Goal: Task Accomplishment & Management: Use online tool/utility

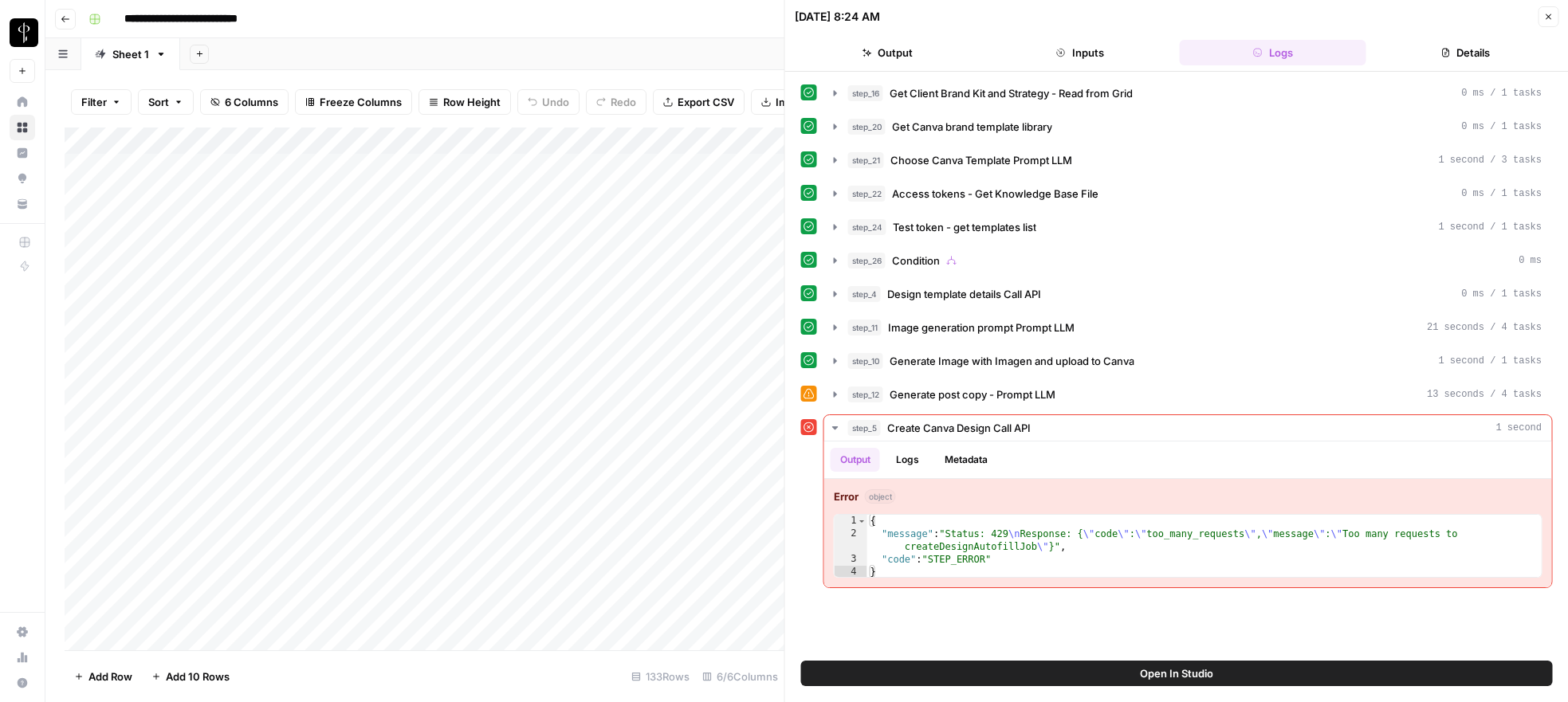
click at [1543, 18] on button "Close" at bounding box center [1548, 17] width 21 height 21
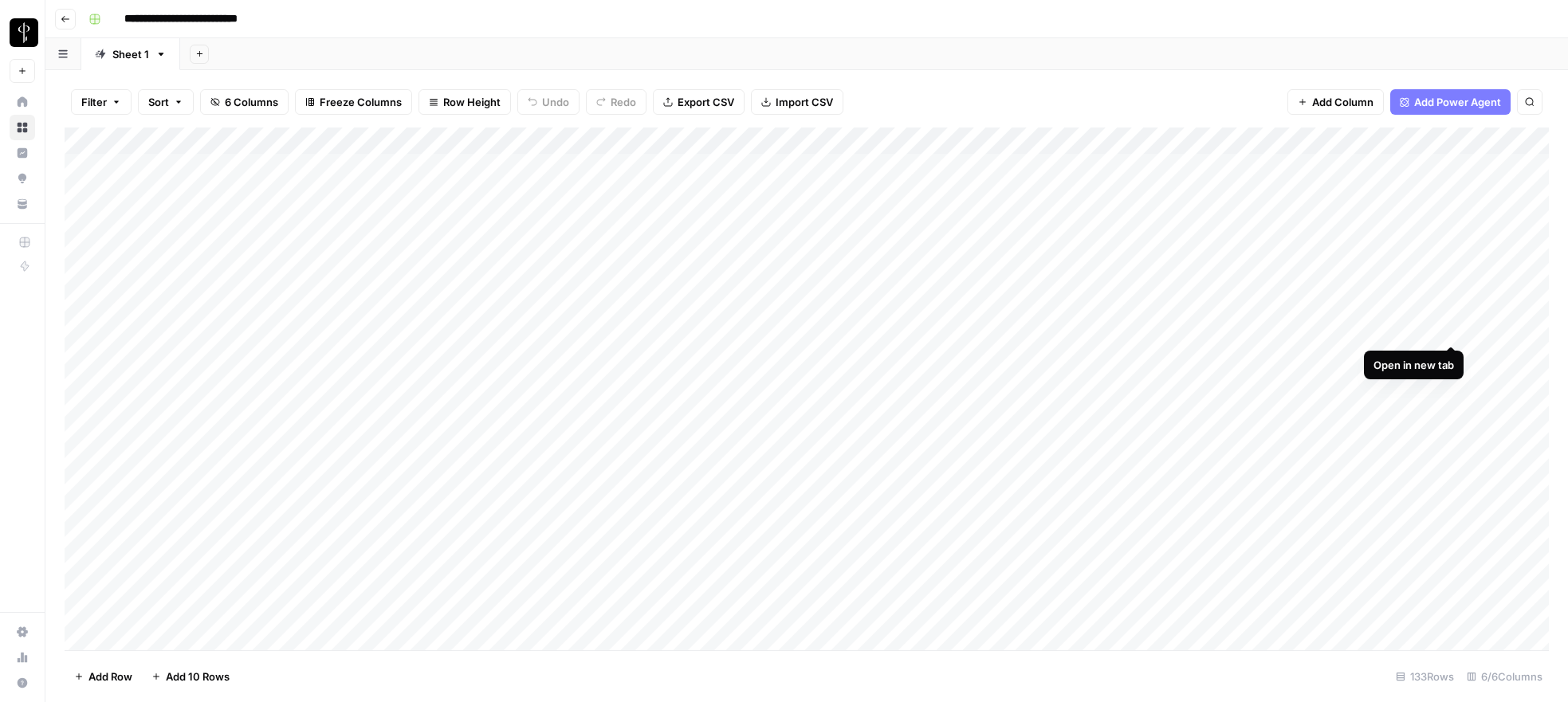
click at [1448, 331] on div "Add Column" at bounding box center [807, 390] width 1484 height 523
click at [1291, 140] on div "Add Column" at bounding box center [807, 390] width 1484 height 523
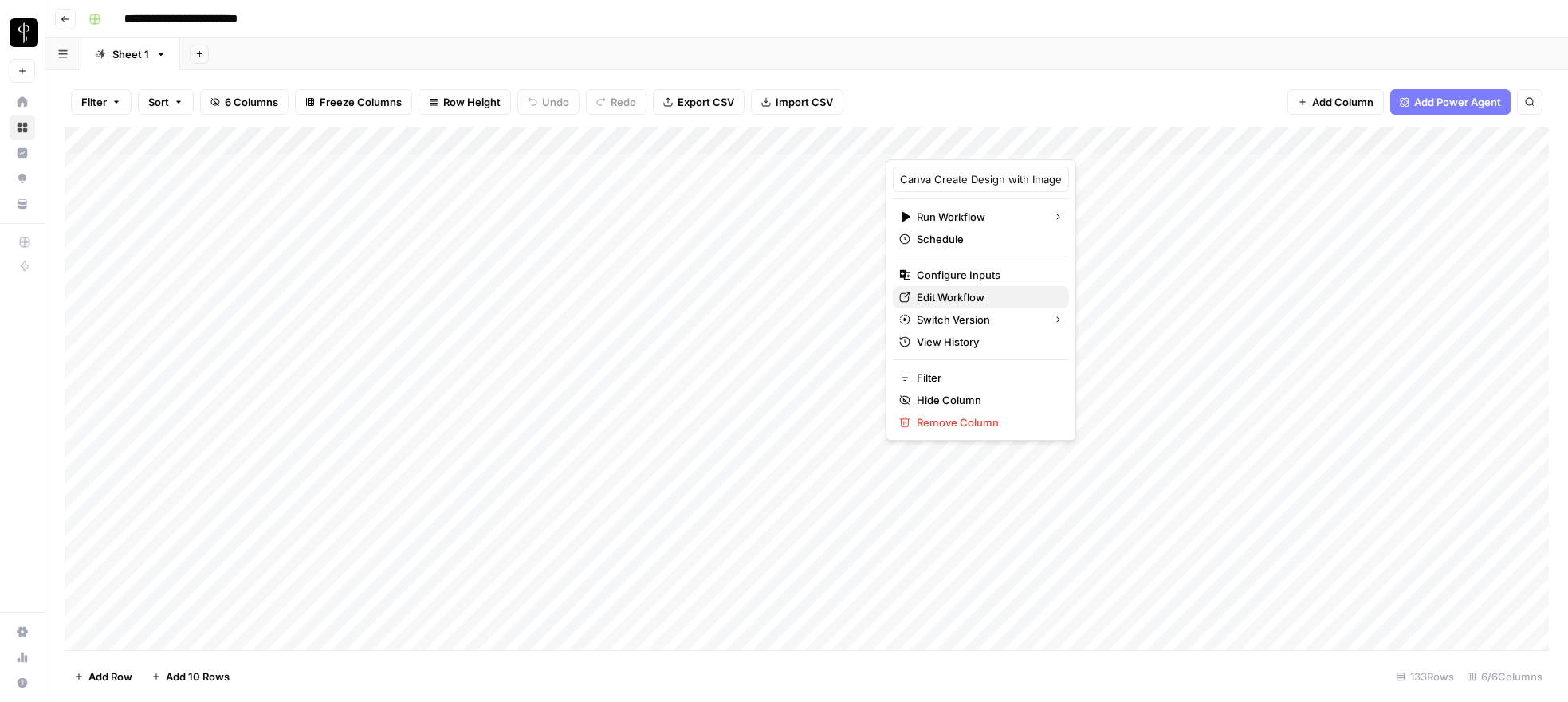
click at [954, 299] on span "Edit Workflow" at bounding box center [986, 296] width 139 height 16
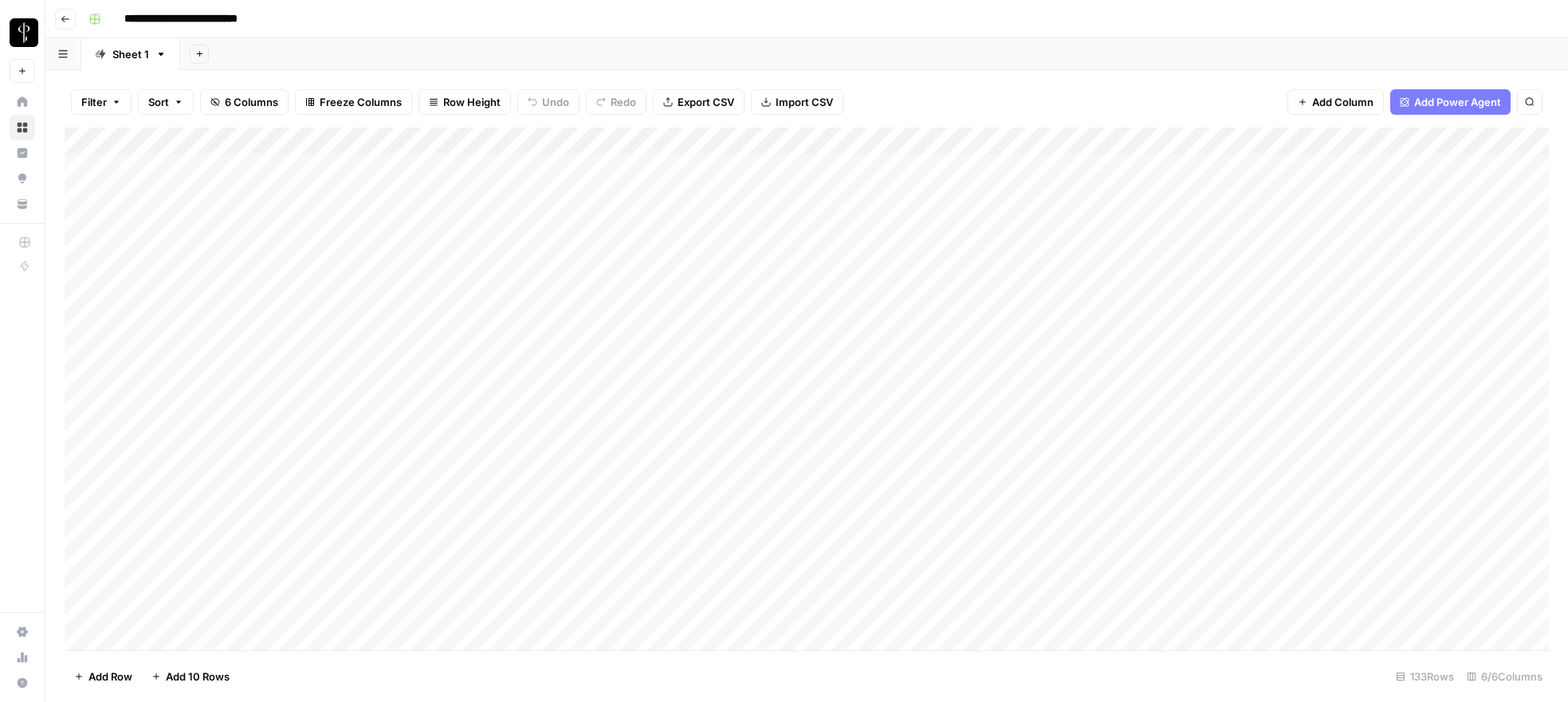
click at [1162, 332] on div "Add Column" at bounding box center [807, 390] width 1484 height 523
click at [1448, 247] on div "Add Column" at bounding box center [807, 390] width 1484 height 523
click at [1206, 279] on div "Add Column" at bounding box center [807, 390] width 1484 height 523
click at [1176, 273] on div "Add Column" at bounding box center [807, 390] width 1484 height 523
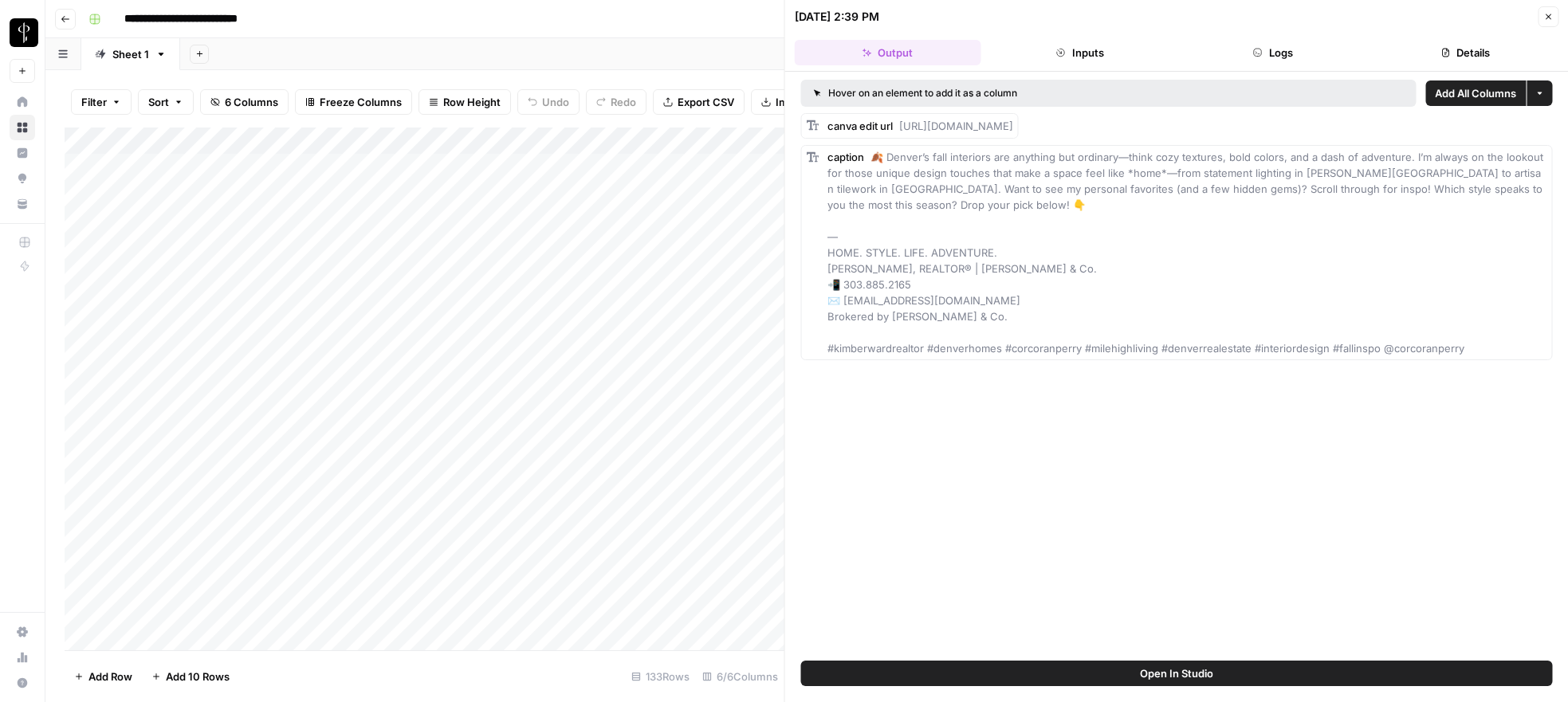
click at [1259, 65] on button "Logs" at bounding box center [1272, 52] width 186 height 25
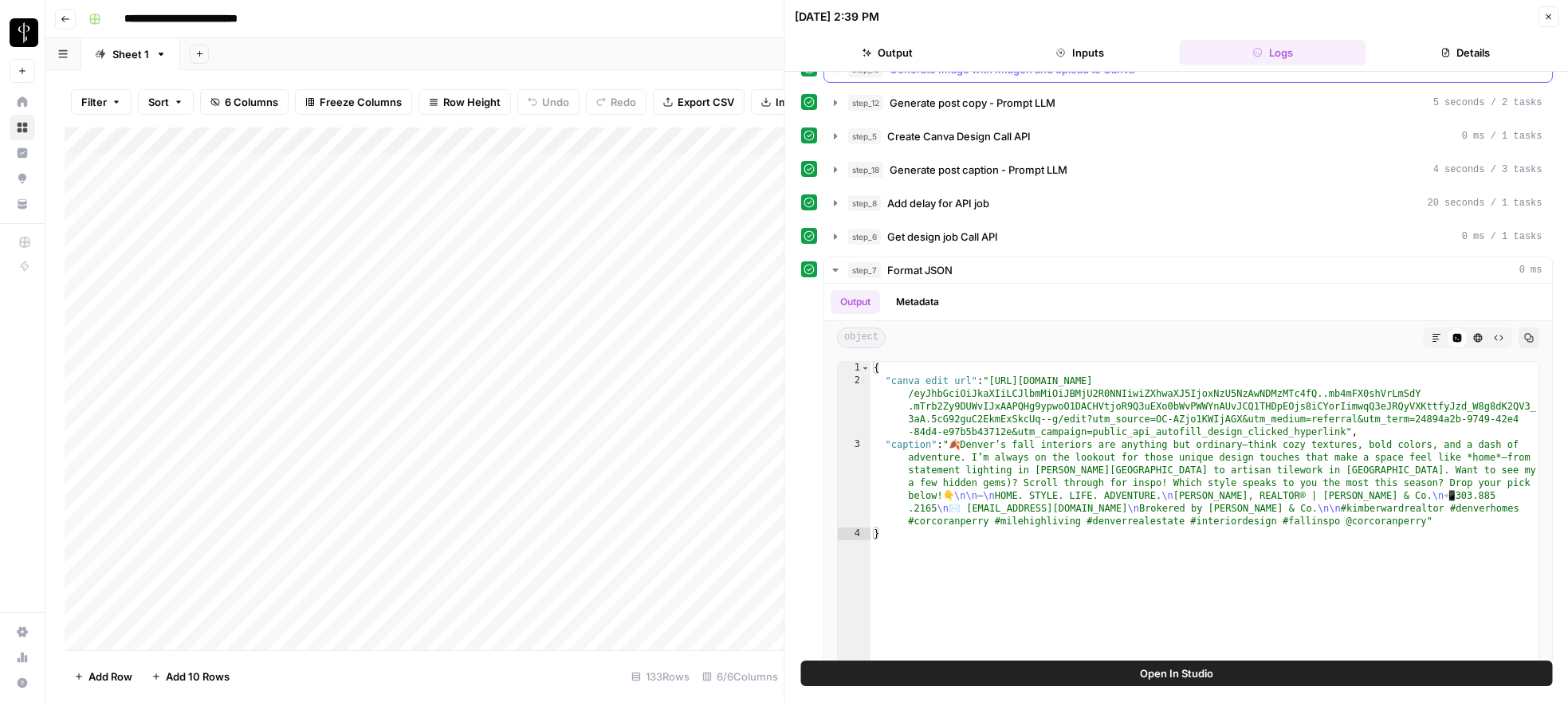
scroll to position [322, 0]
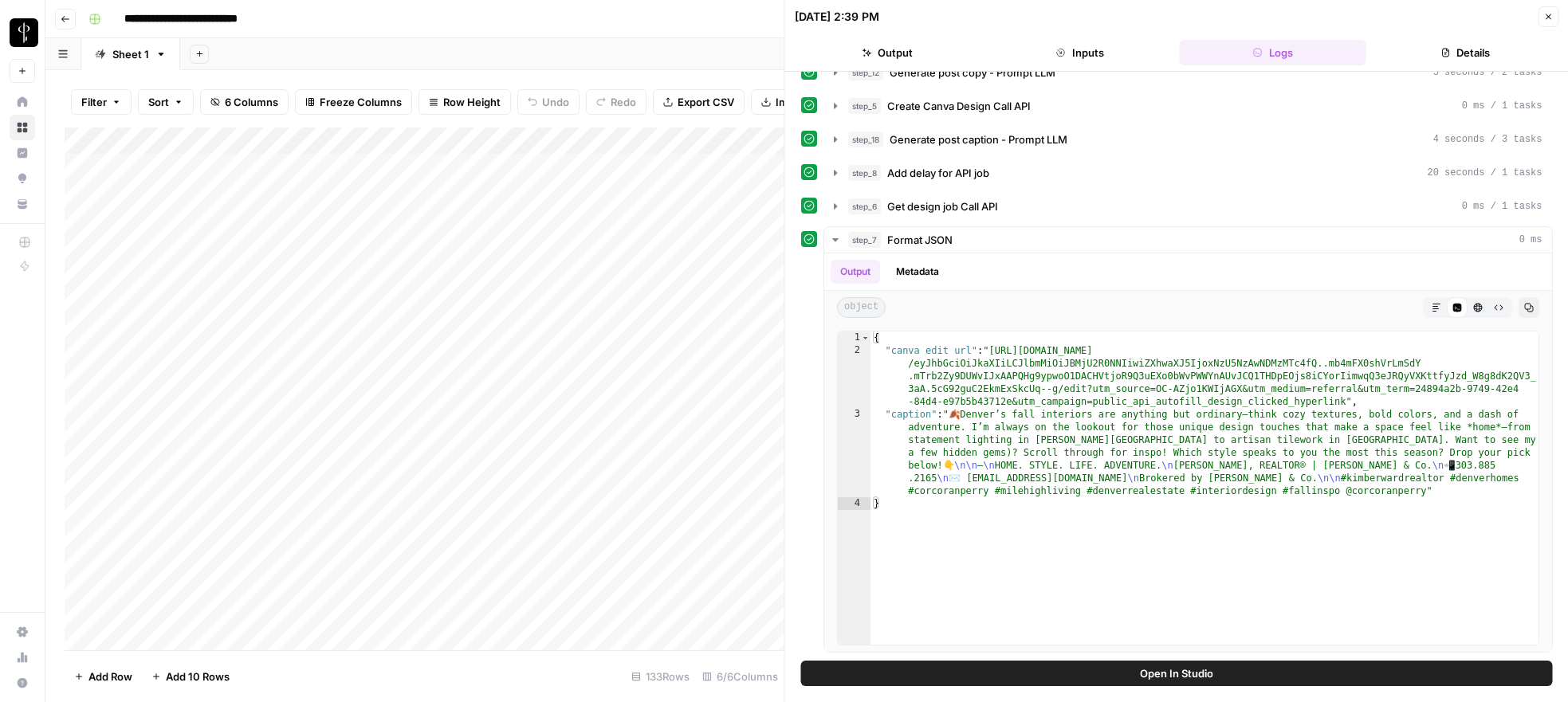
click at [1435, 56] on button "Details" at bounding box center [1465, 52] width 186 height 25
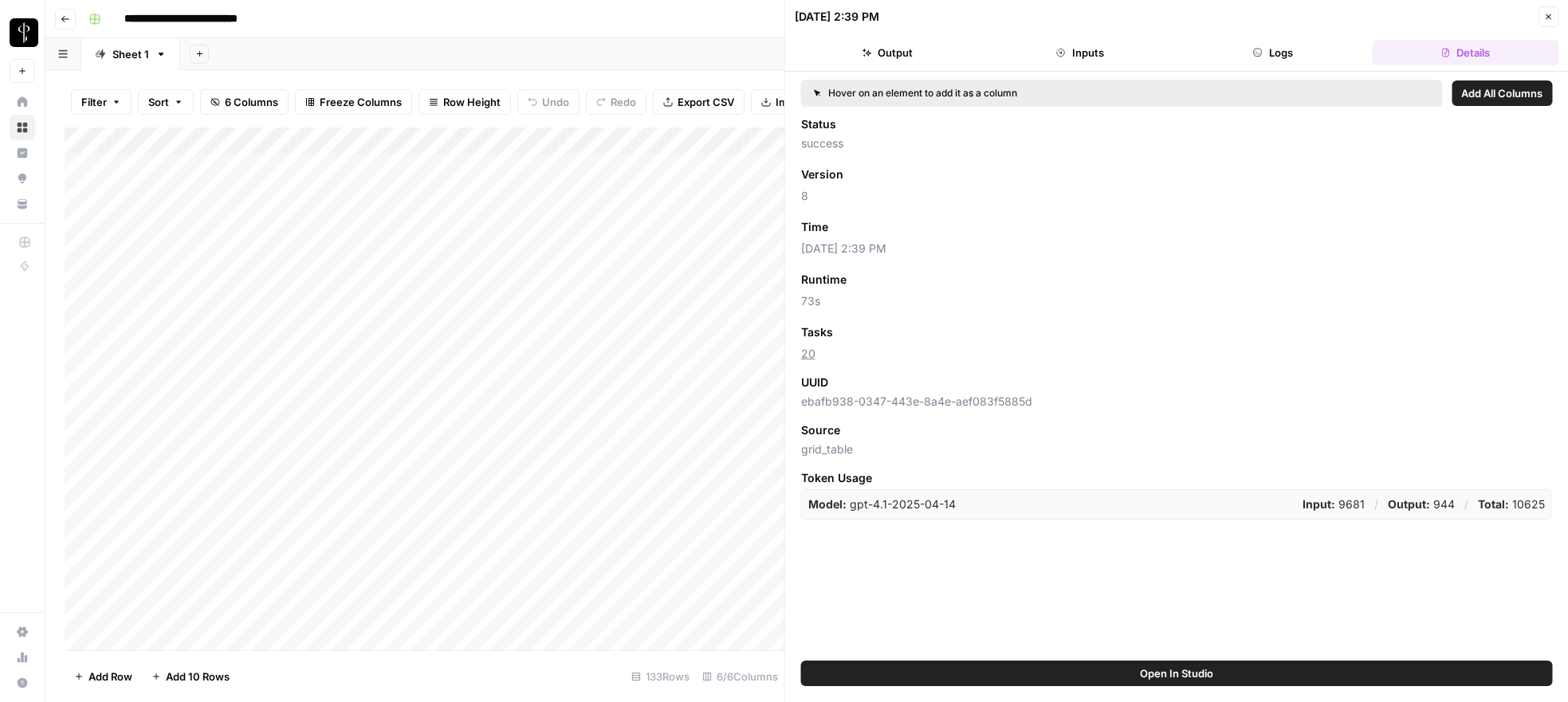
click at [1553, 18] on button "Close" at bounding box center [1548, 17] width 21 height 21
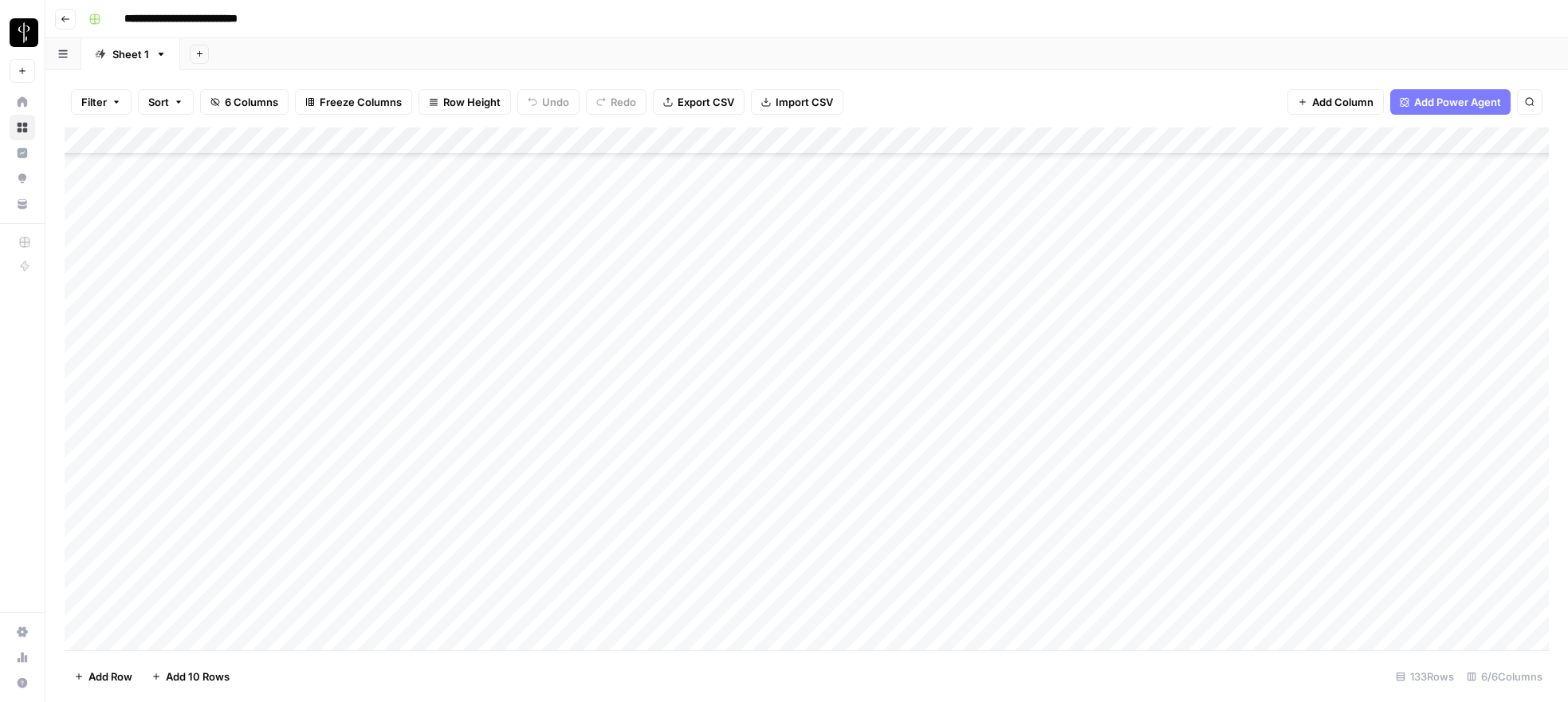
scroll to position [3134, 0]
click at [1222, 475] on div "Add Column" at bounding box center [807, 390] width 1484 height 523
click at [1167, 476] on div "Add Column" at bounding box center [807, 390] width 1484 height 523
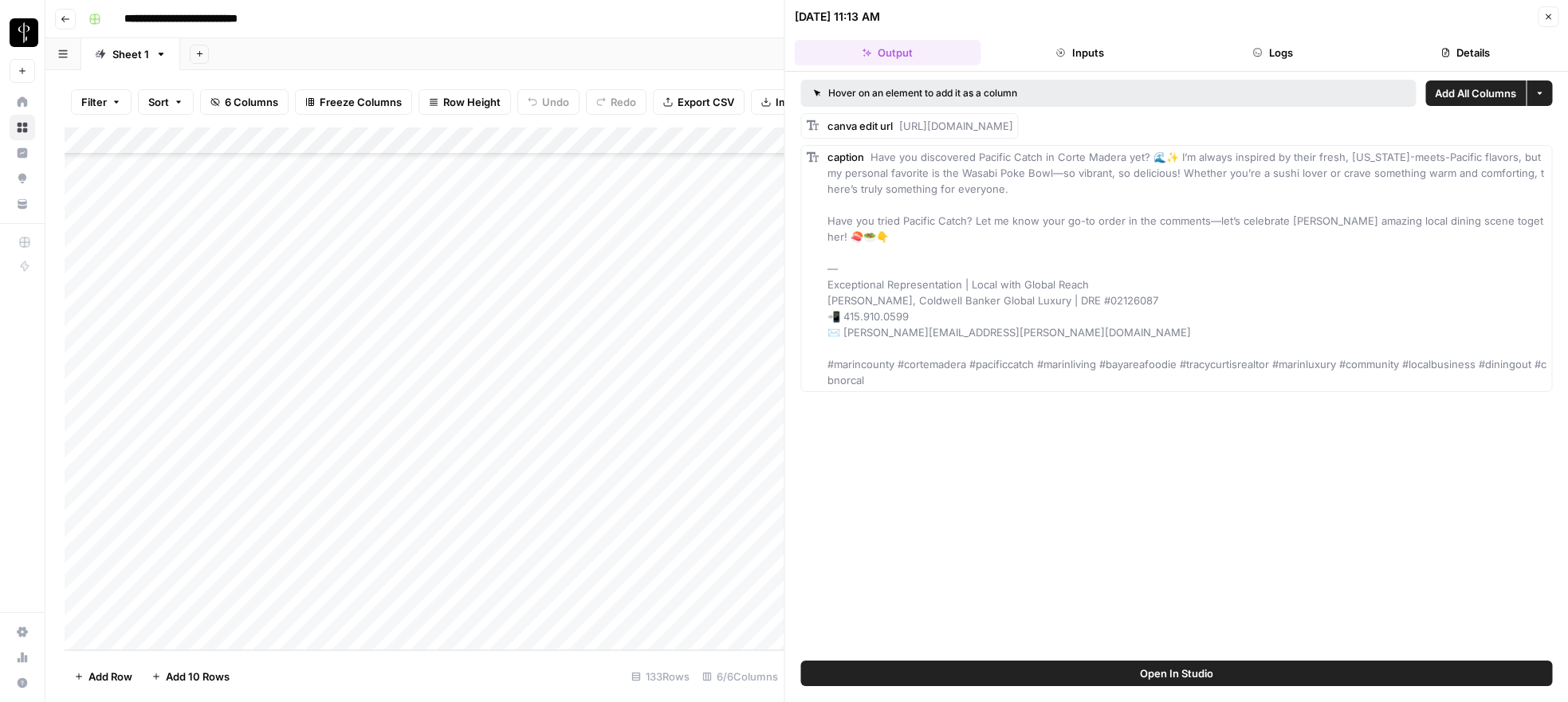
click at [1268, 71] on header "09/08/25 at 11:13 AM Close Output Inputs Logs Details" at bounding box center [1176, 36] width 784 height 72
click at [1270, 57] on button "Logs" at bounding box center [1272, 52] width 186 height 25
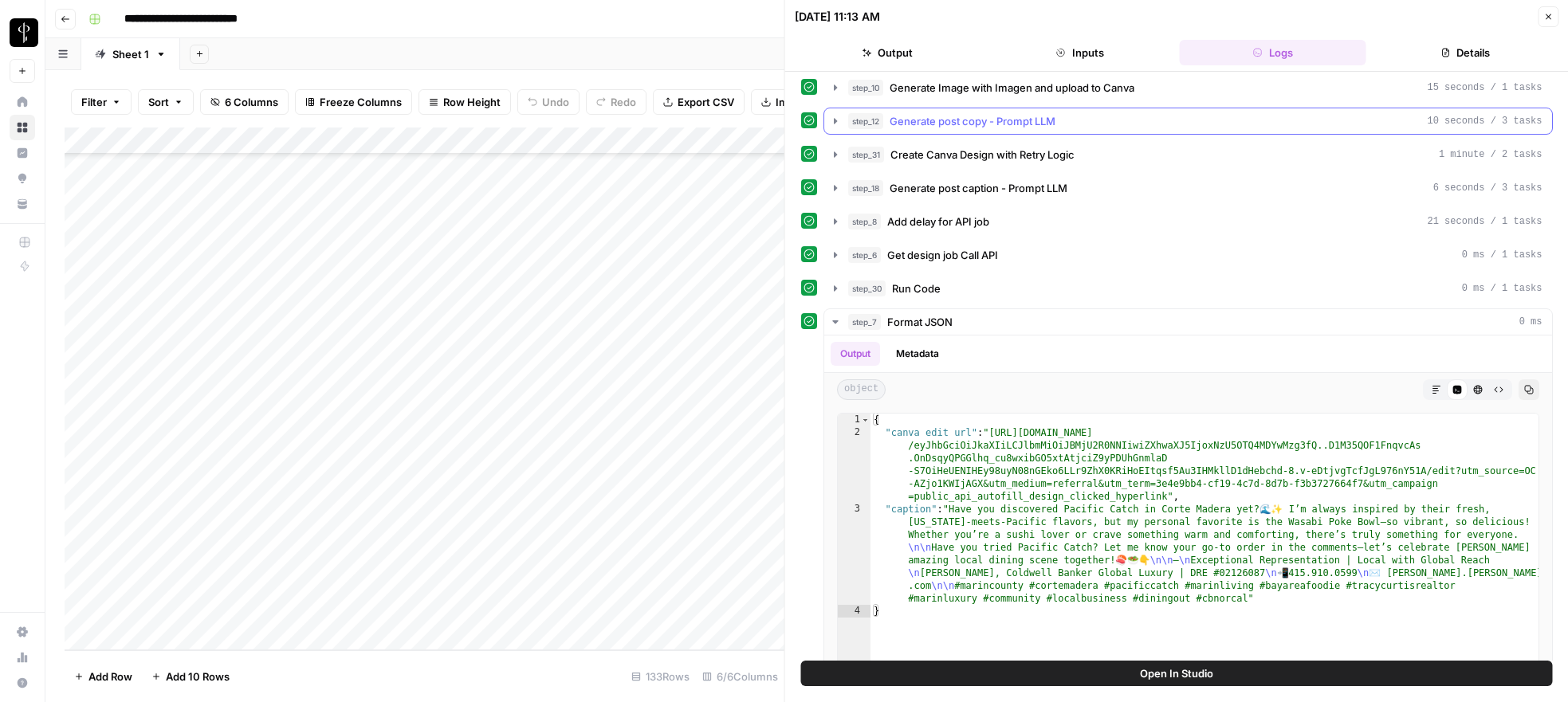
scroll to position [356, 0]
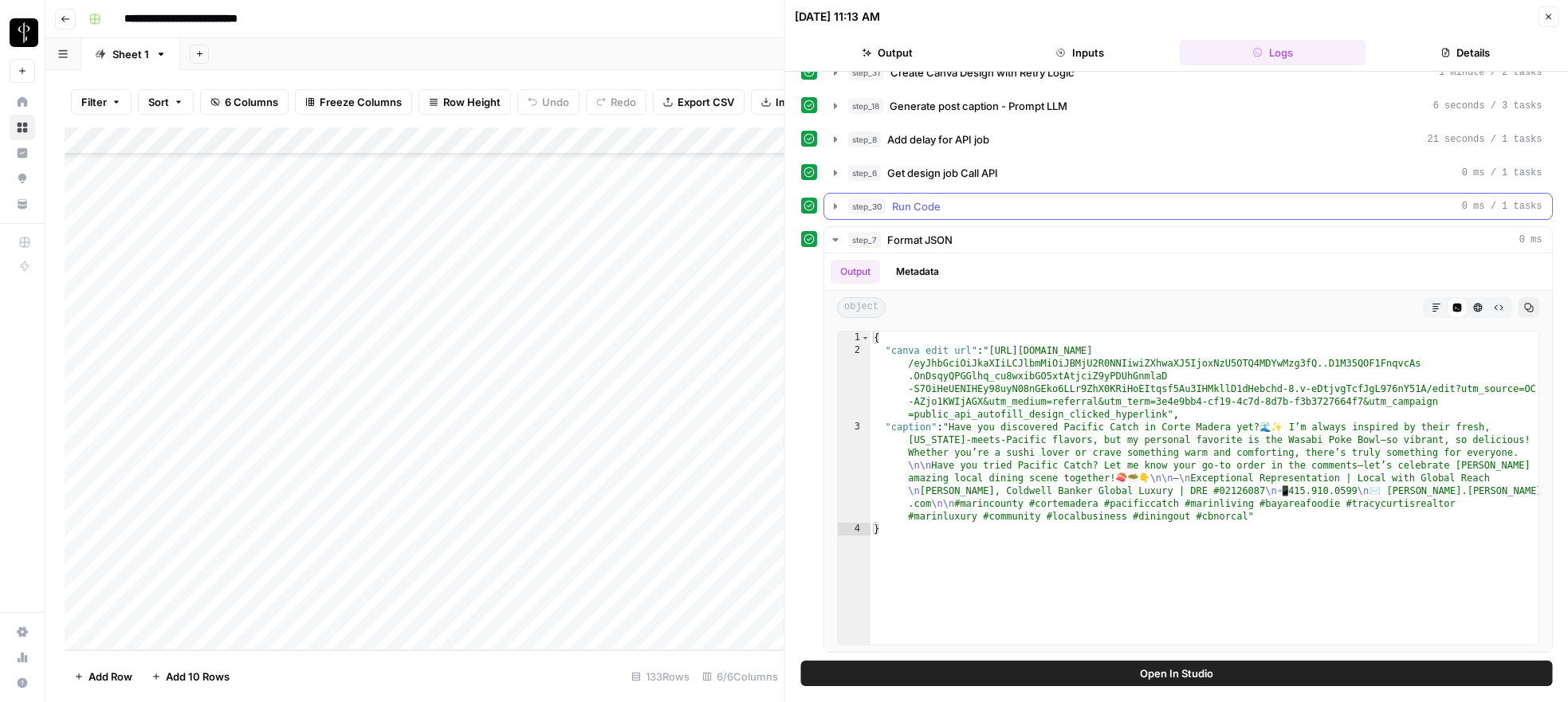
click at [832, 204] on icon "button" at bounding box center [836, 207] width 13 height 13
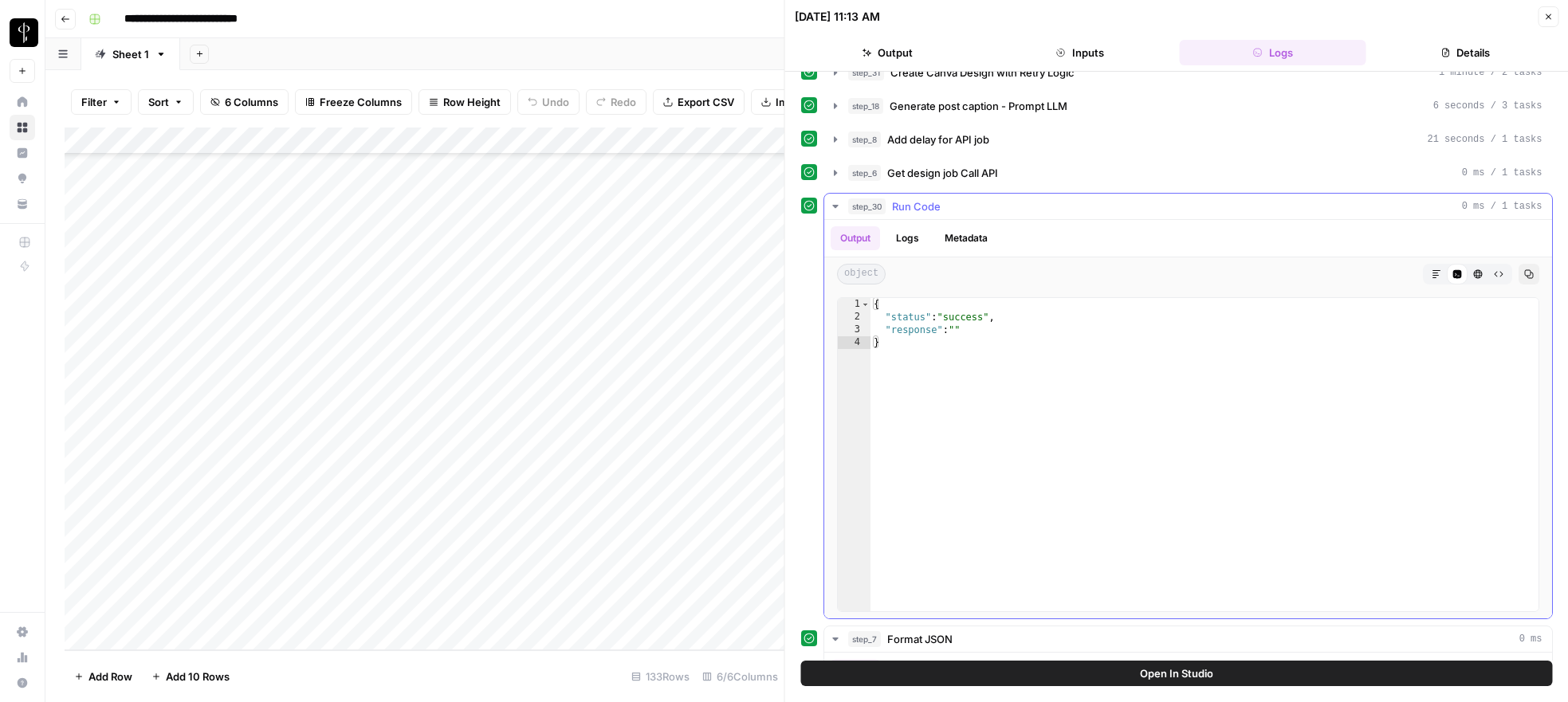
click at [832, 204] on icon "button" at bounding box center [836, 207] width 13 height 13
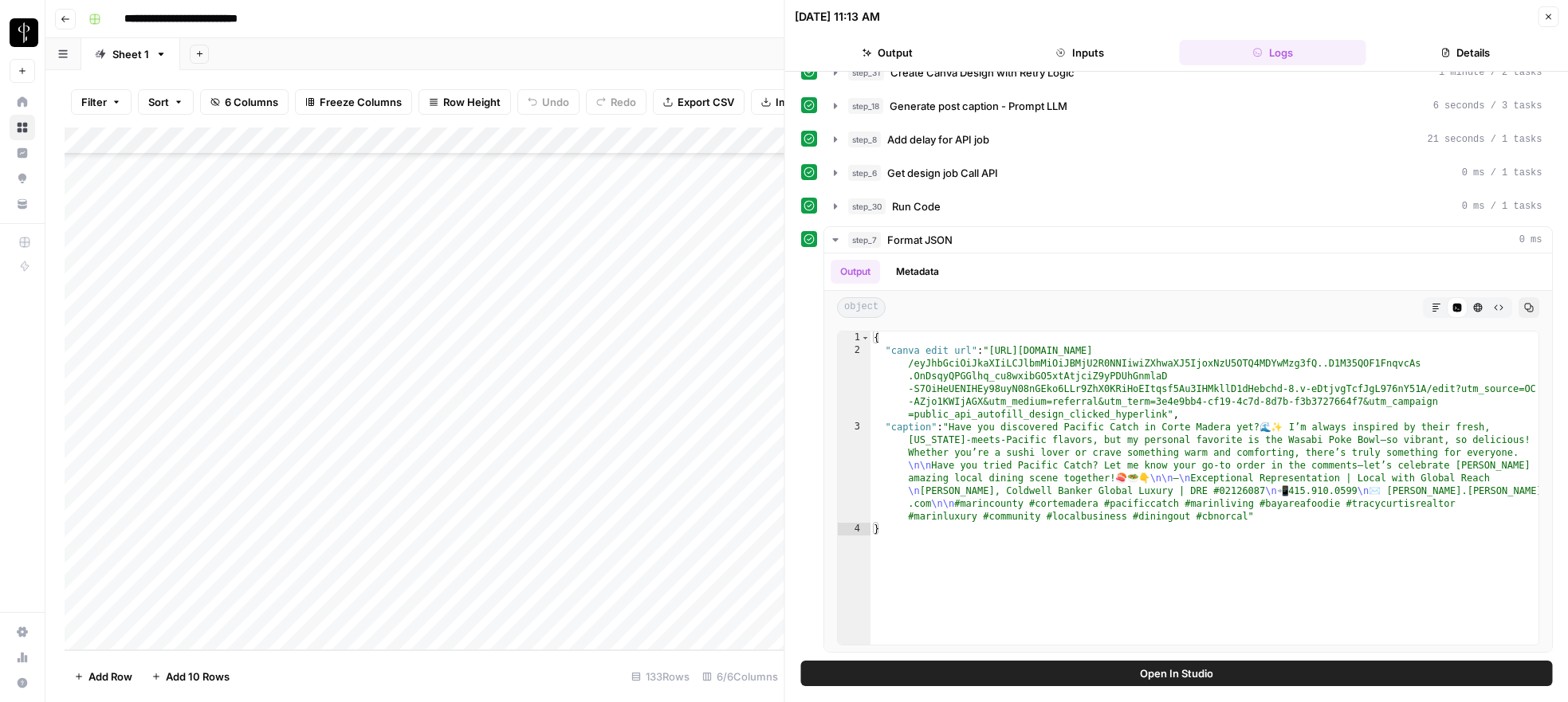
click at [1558, 14] on button "Close" at bounding box center [1548, 17] width 21 height 21
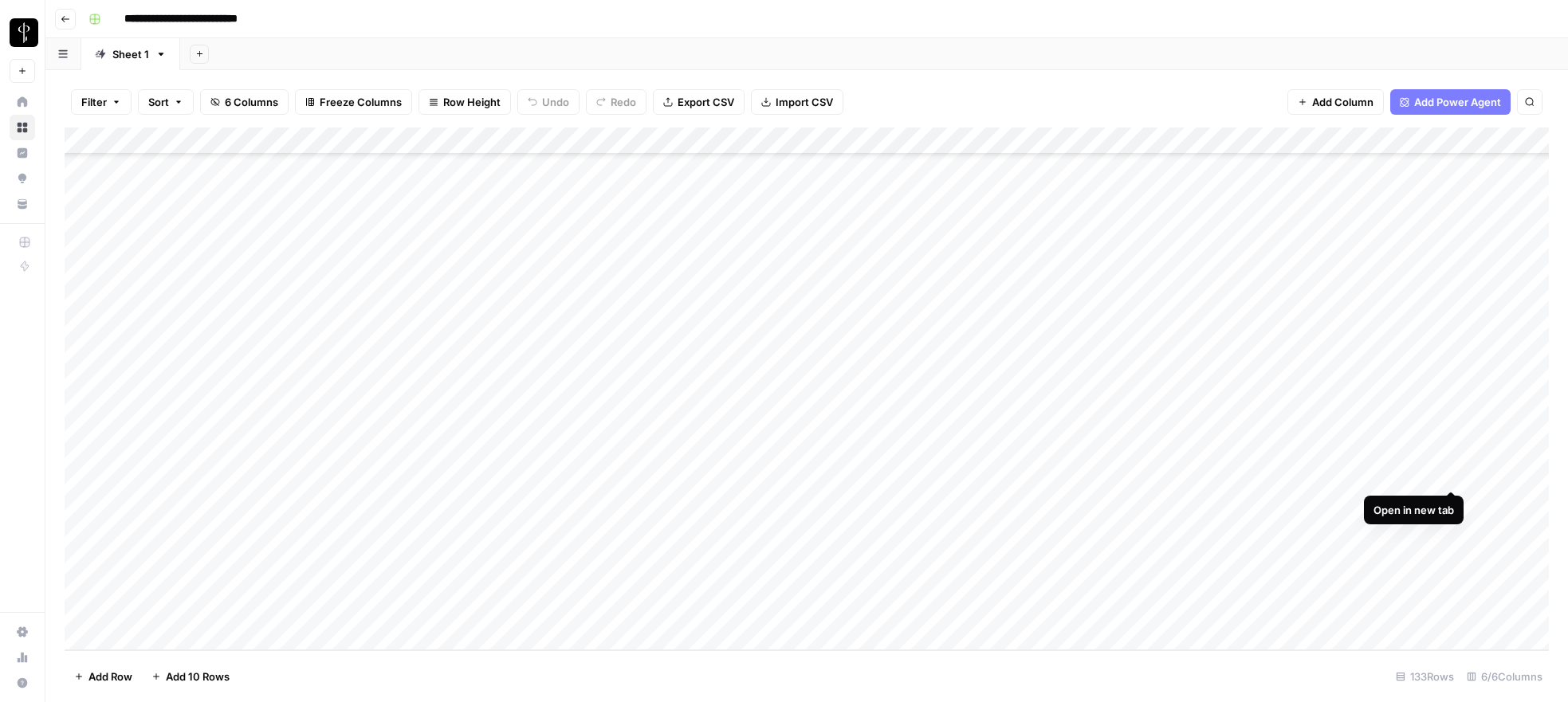
click at [1455, 476] on div "Add Column" at bounding box center [807, 390] width 1484 height 523
click at [1451, 449] on div "Add Column" at bounding box center [807, 390] width 1484 height 523
click at [1304, 534] on div "Add Column" at bounding box center [807, 390] width 1484 height 523
click at [1422, 529] on div "Add Column" at bounding box center [807, 390] width 1484 height 523
click at [1494, 536] on div "Add Column" at bounding box center [807, 390] width 1484 height 523
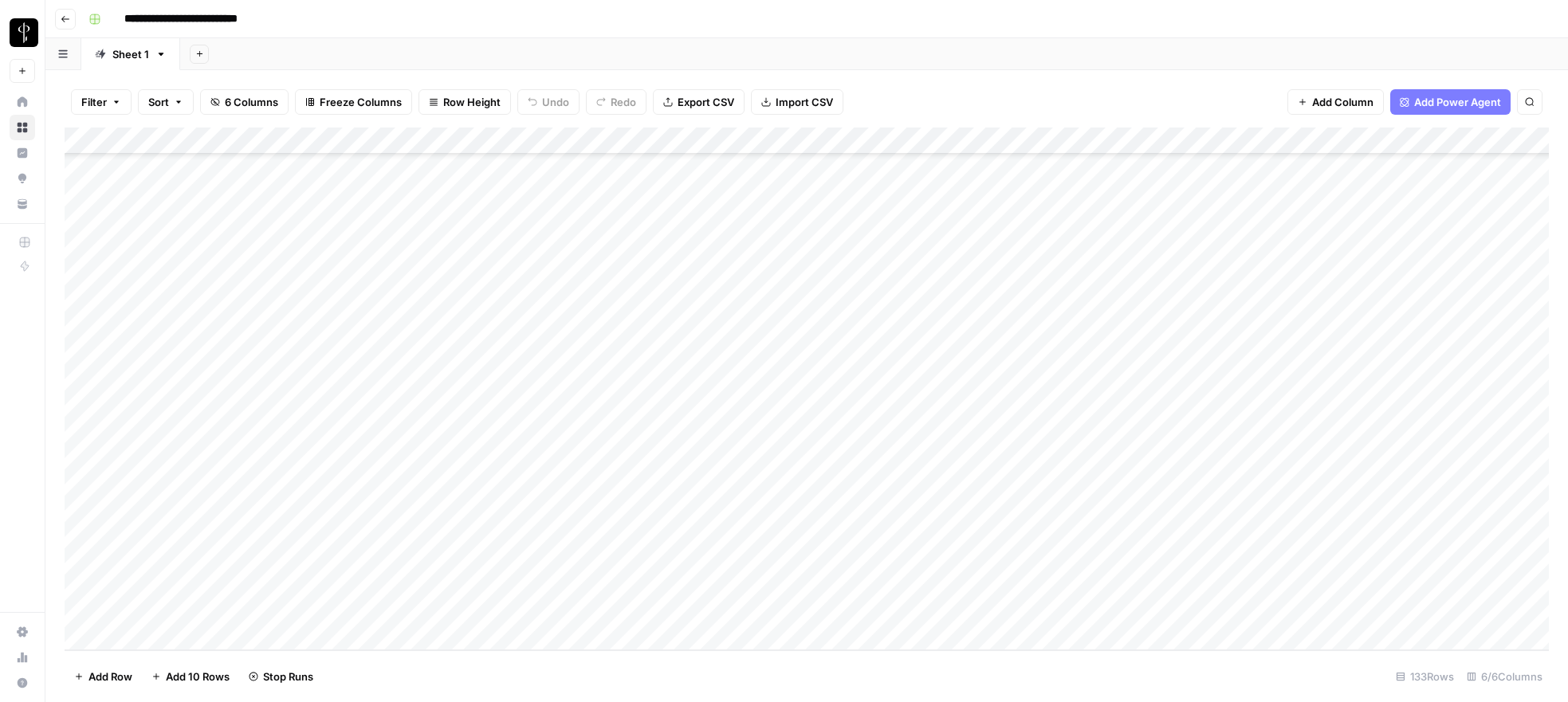
click at [1452, 531] on div "Add Column" at bounding box center [807, 390] width 1484 height 523
click at [1455, 557] on div "Add Column" at bounding box center [807, 390] width 1484 height 523
click at [948, 558] on div "Add Column" at bounding box center [807, 390] width 1484 height 523
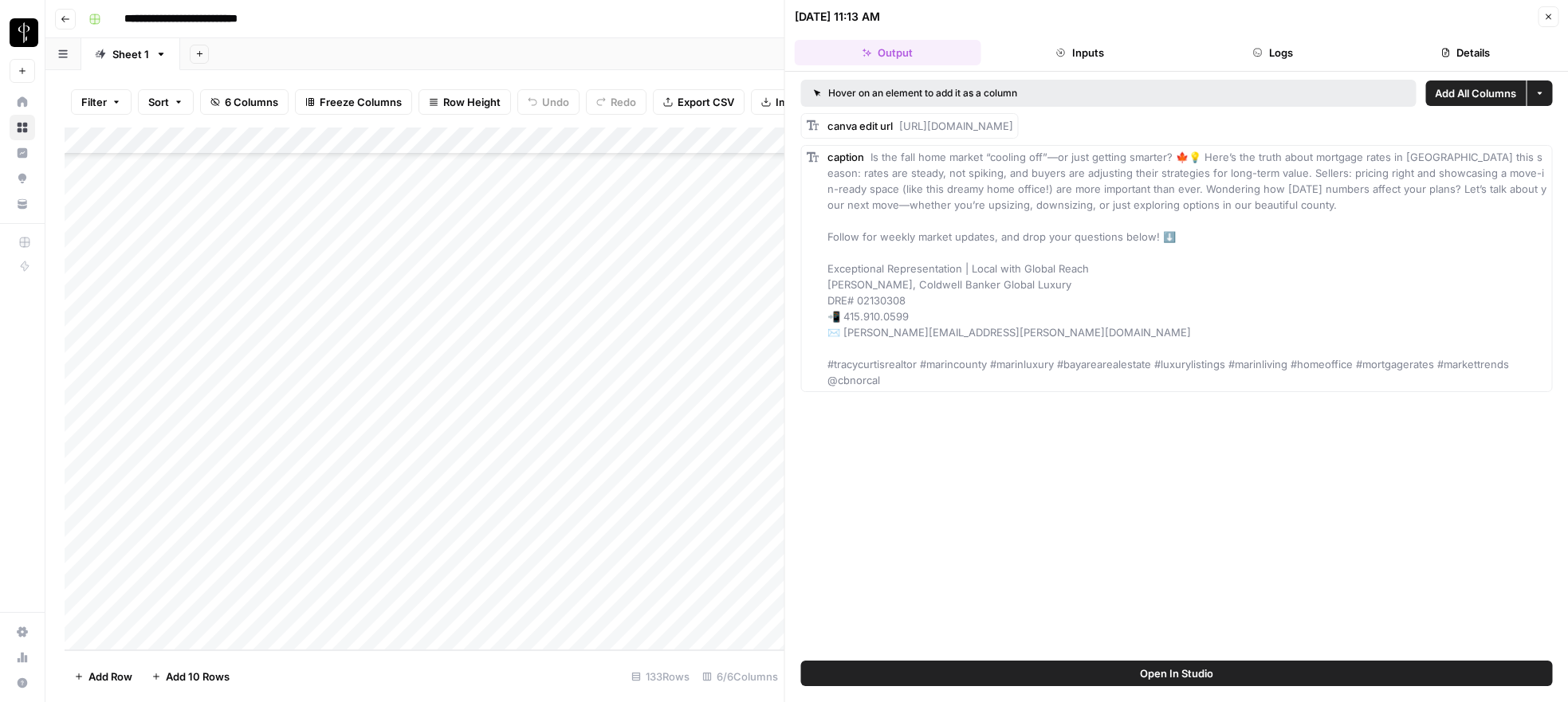
click at [1293, 66] on header "09/08/25 at 11:13 AM Close Output Inputs Logs Details" at bounding box center [1176, 36] width 784 height 72
click at [1286, 55] on button "Logs" at bounding box center [1272, 52] width 186 height 25
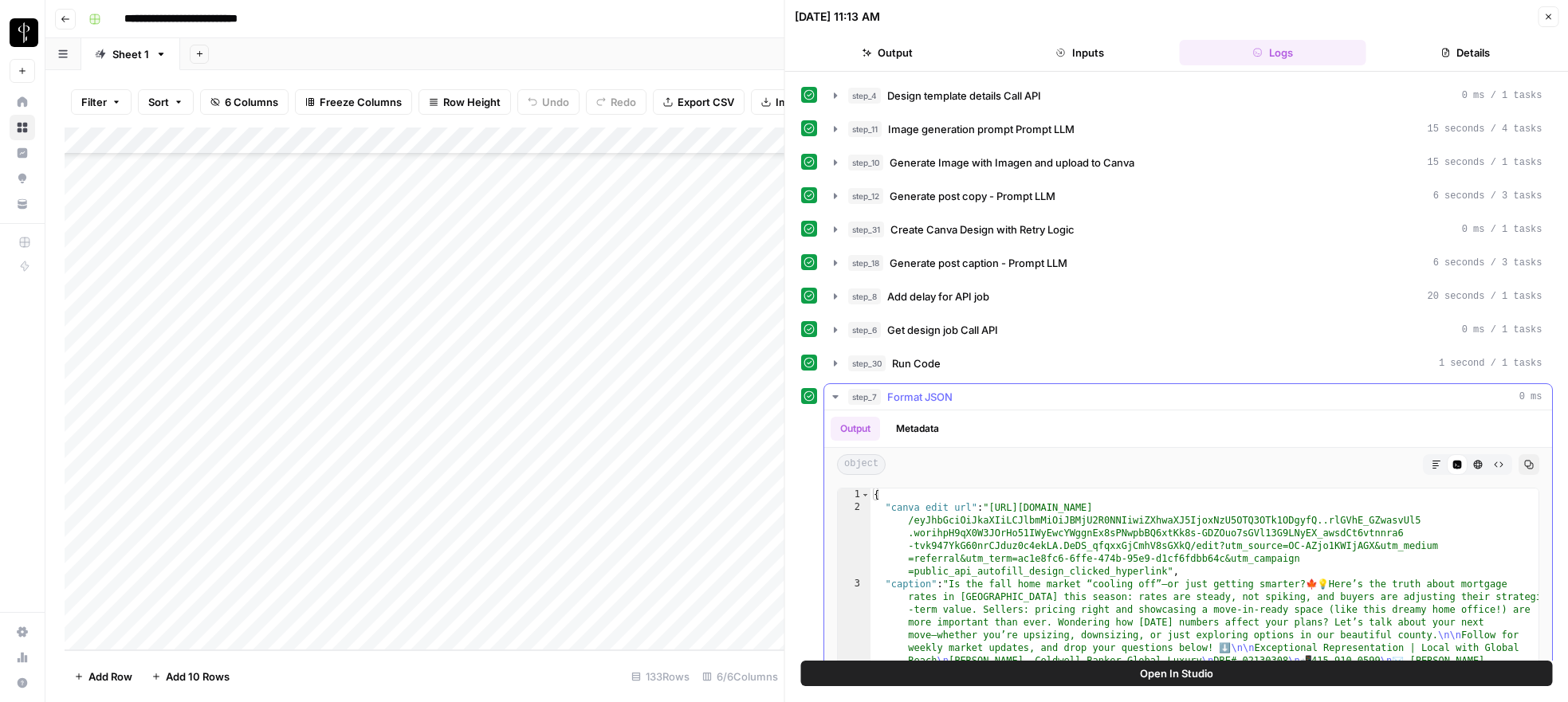
scroll to position [233, 0]
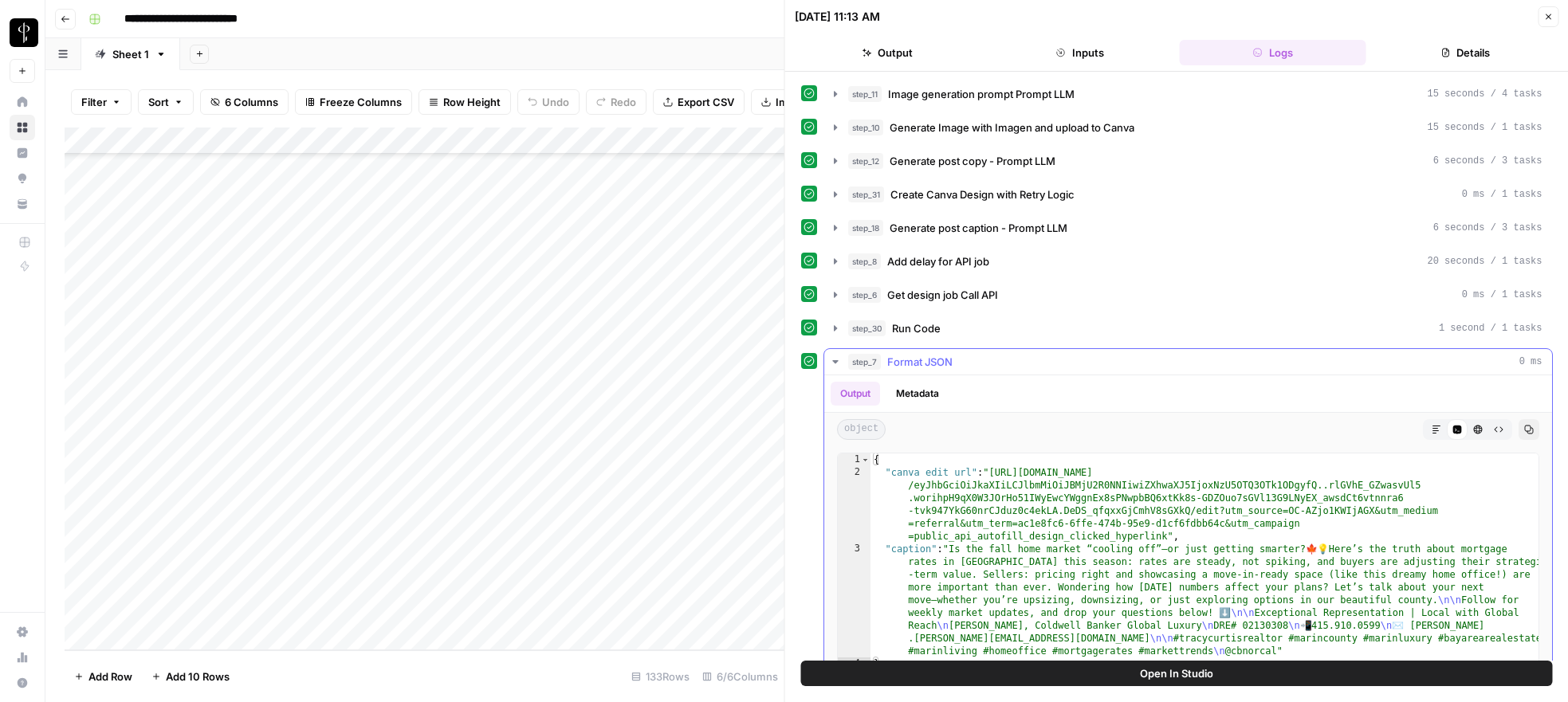
type textarea "**********"
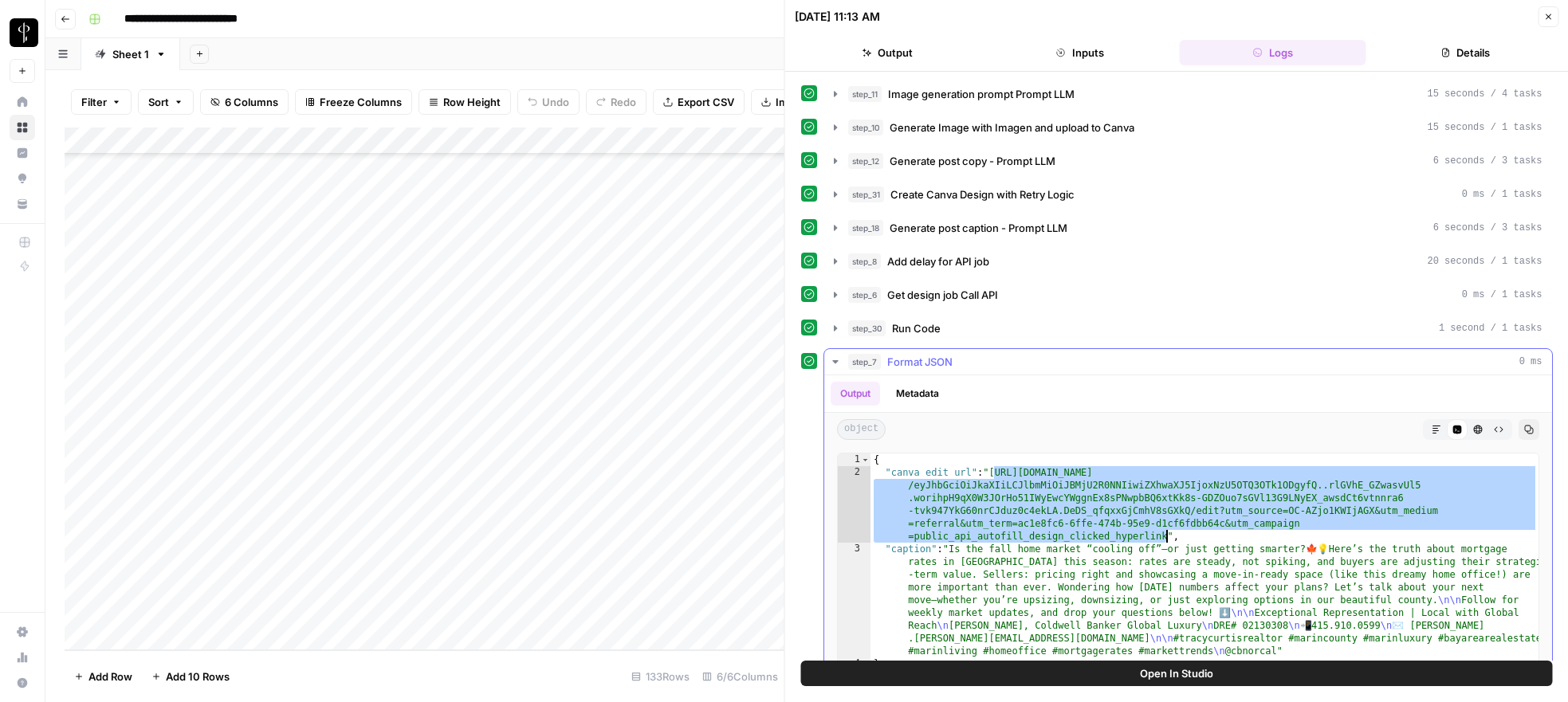
drag, startPoint x: 993, startPoint y: 474, endPoint x: 1165, endPoint y: 534, distance: 182.2
click at [1165, 534] on div "{ "canva edit url" : "https://www.canva.com/api/design /eyJhbGciOiJkaXIiLCJlbmM…" at bounding box center [1205, 623] width 668 height 339
click at [838, 296] on icon "button" at bounding box center [836, 295] width 13 height 13
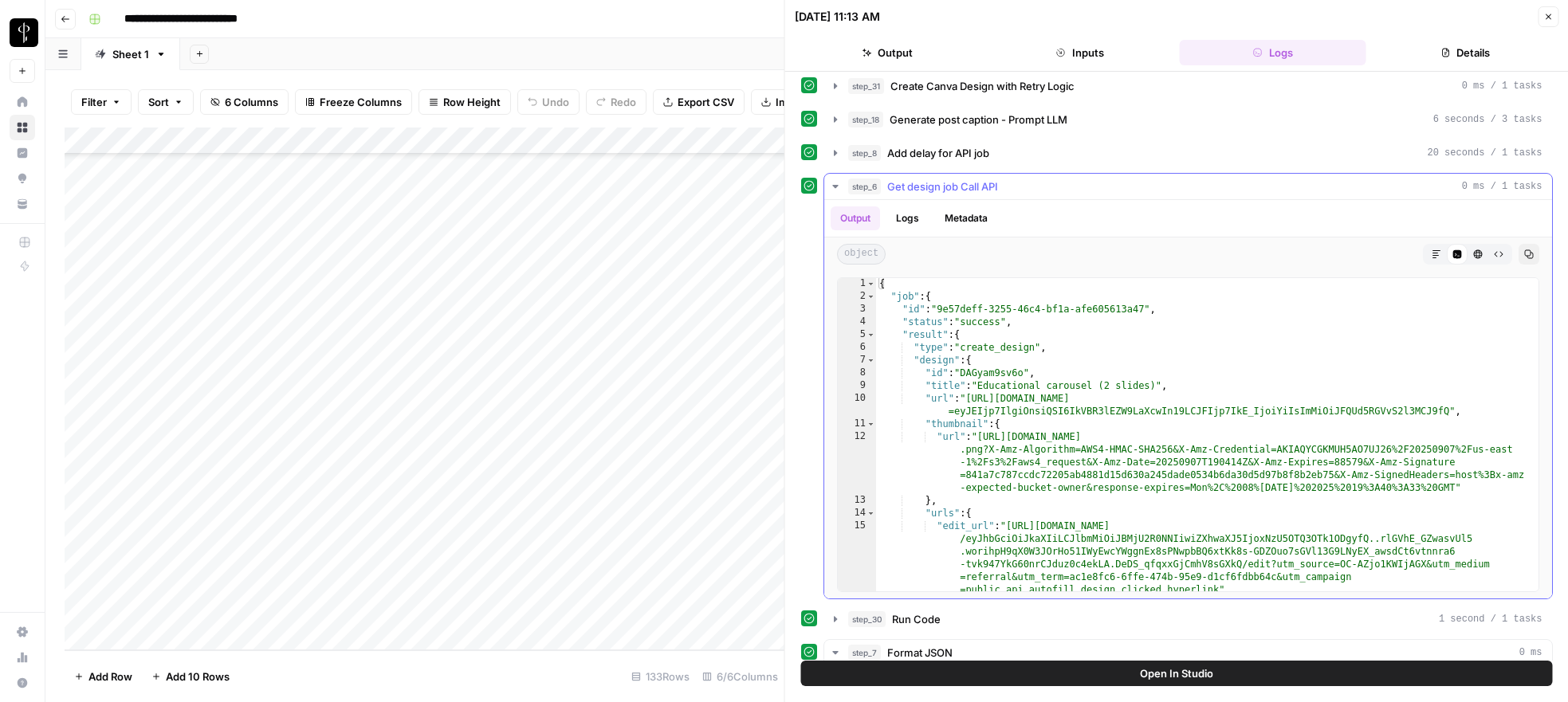
scroll to position [7, 0]
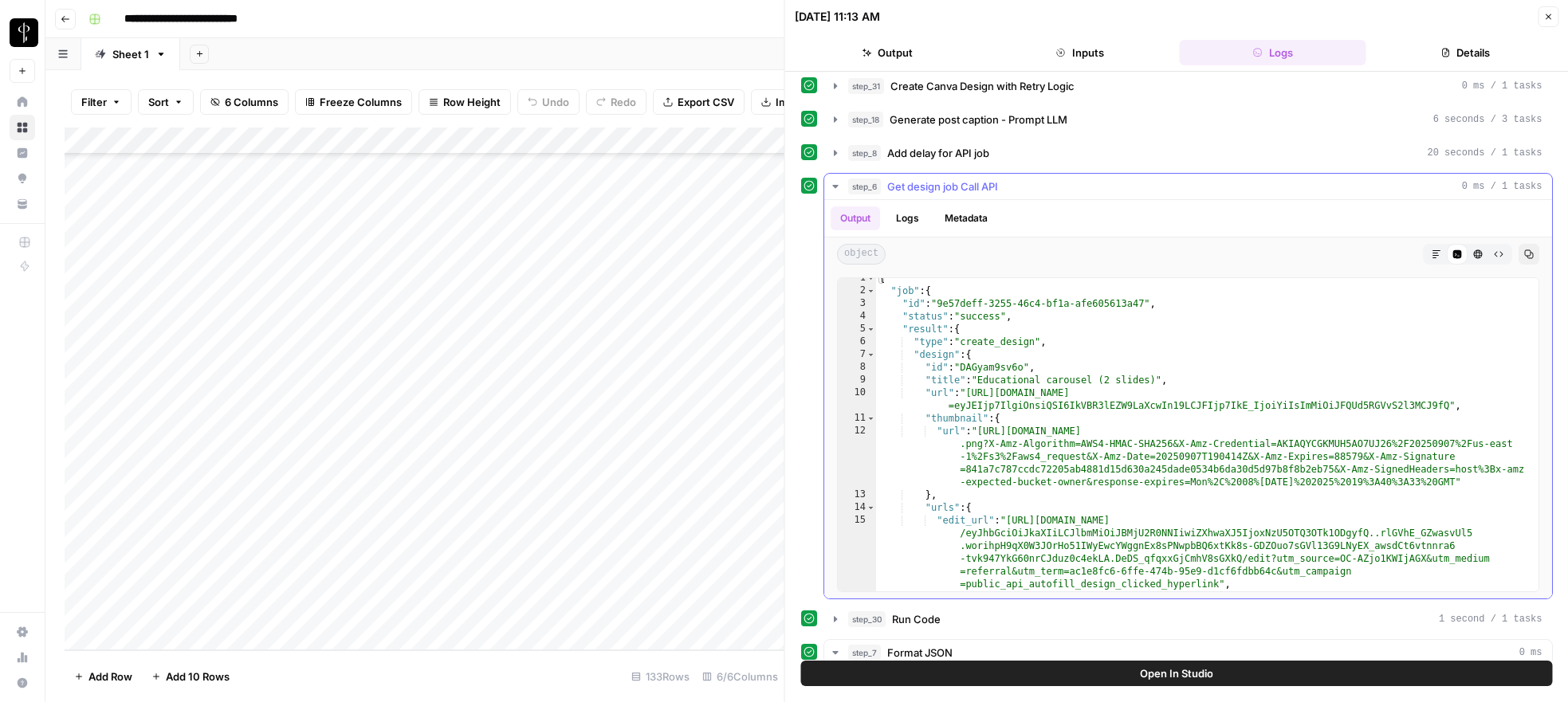
type textarea "**********"
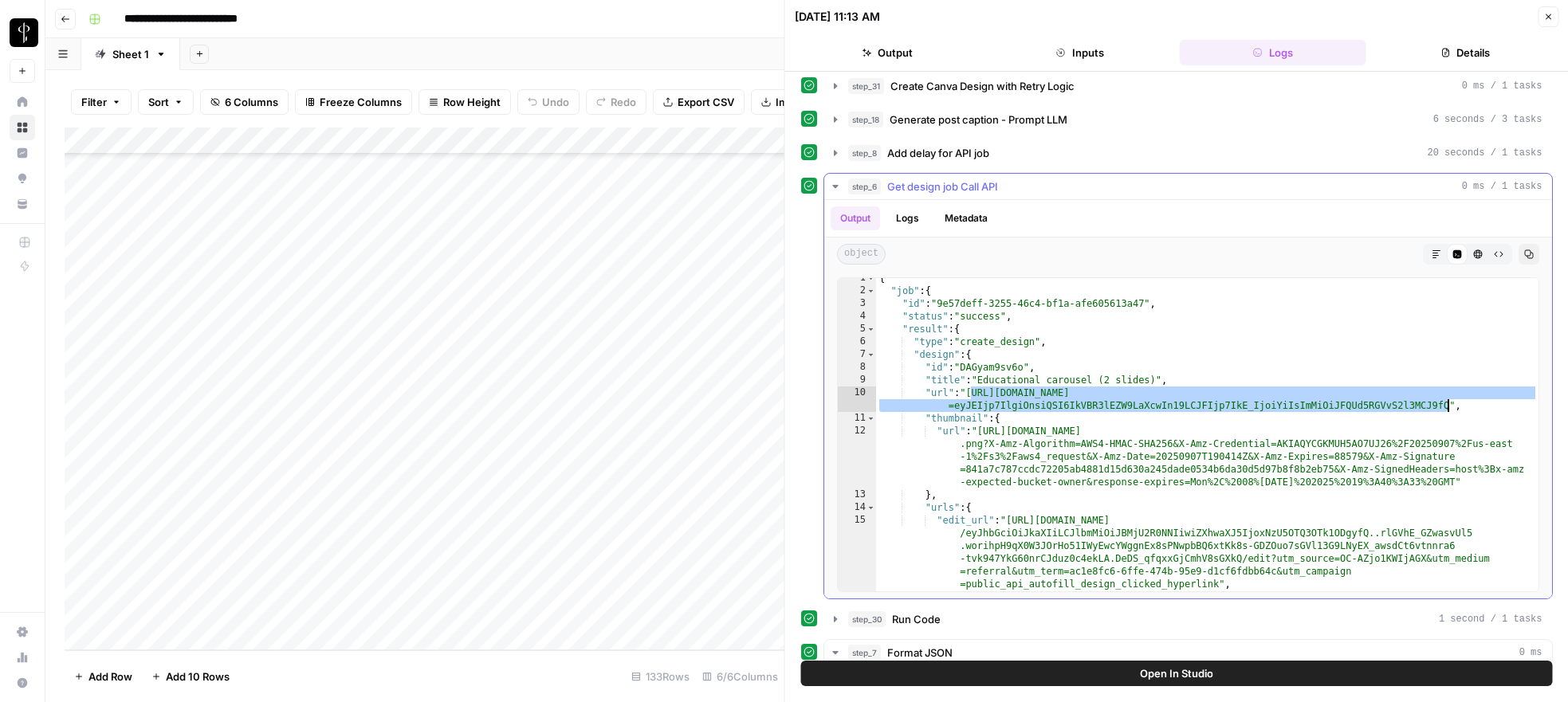
drag, startPoint x: 971, startPoint y: 393, endPoint x: 1446, endPoint y: 407, distance: 475.2
click at [1446, 407] on div "{ "job" : { "id" : "9e57deff-3255-46c4-bf1a-afe605613a47" , "status" : "success…" at bounding box center [1208, 473] width 663 height 403
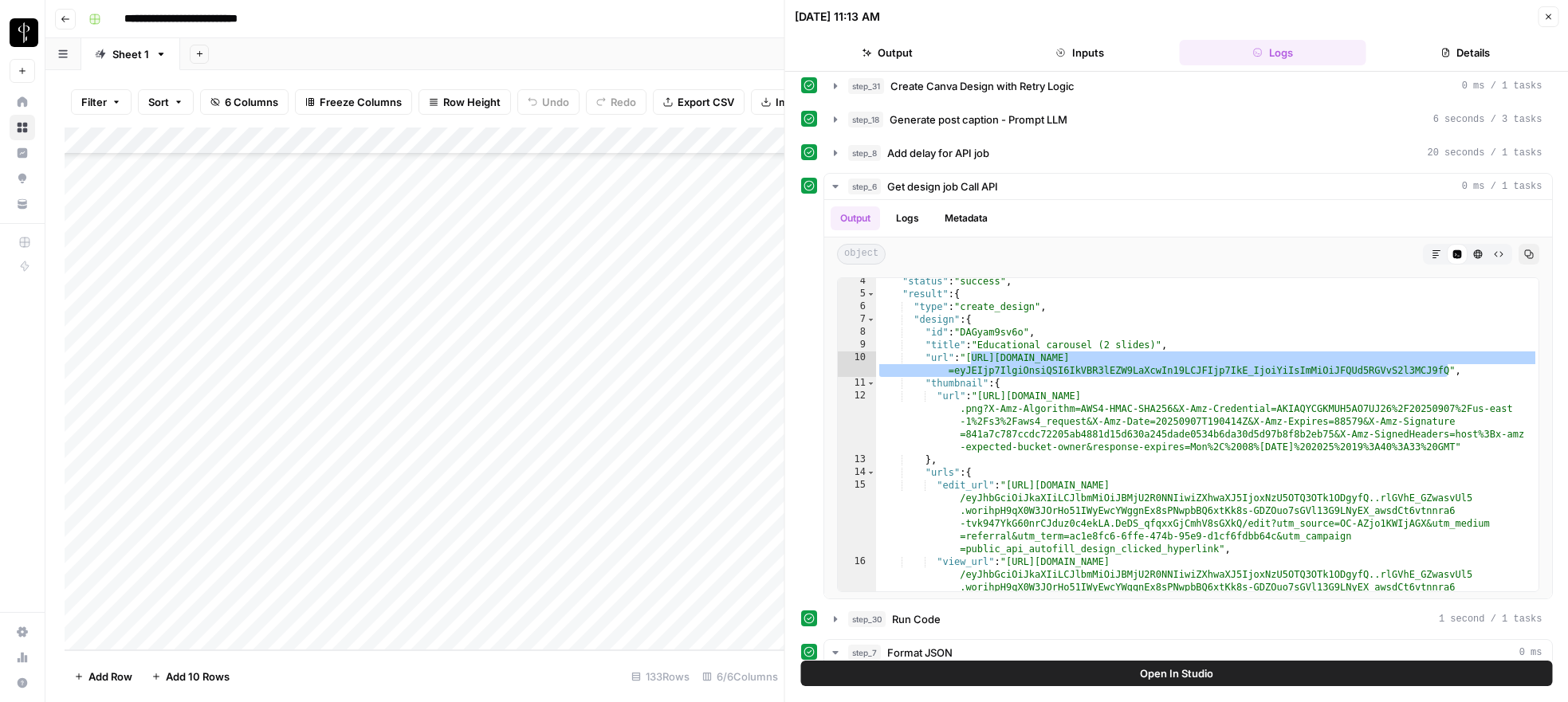
scroll to position [40, 0]
click at [1550, 21] on icon "button" at bounding box center [1548, 17] width 9 height 9
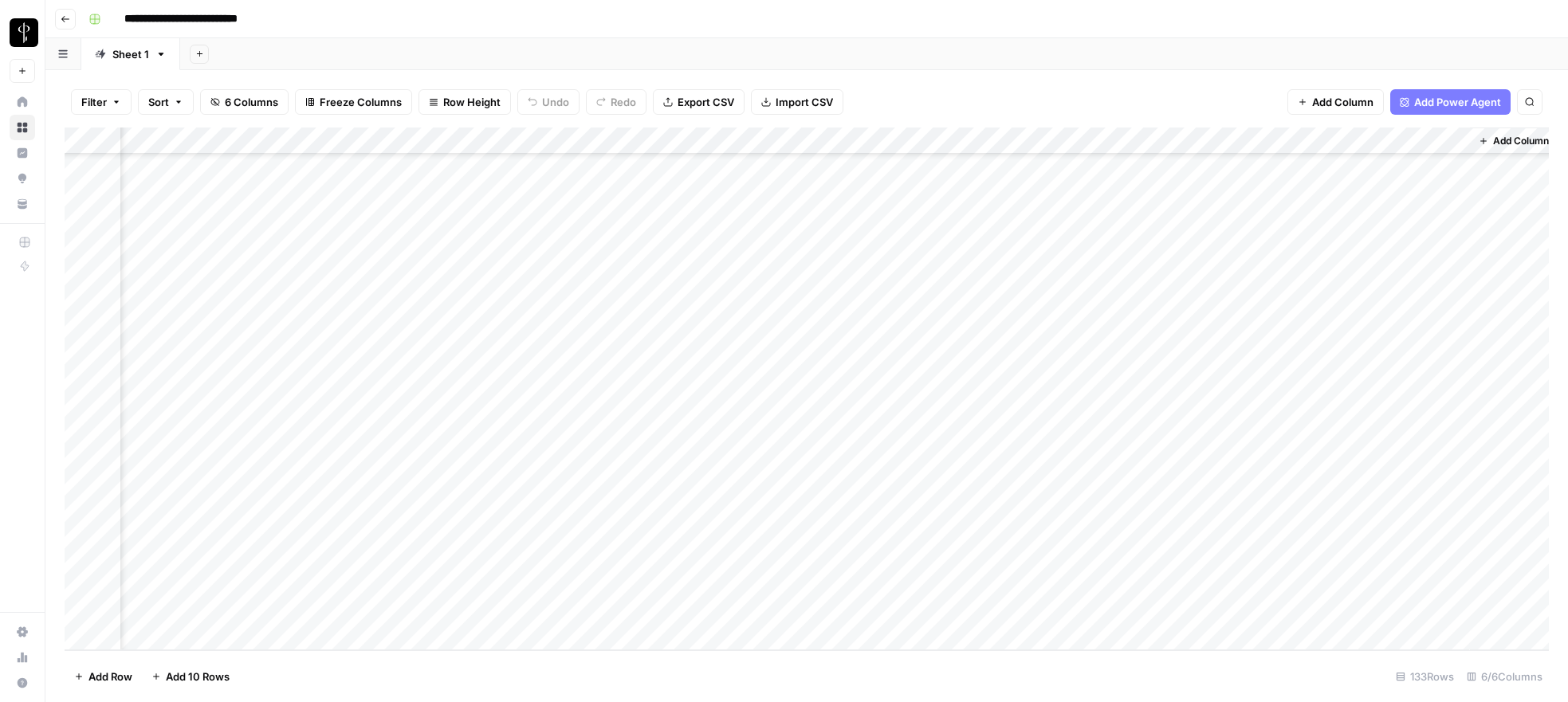
scroll to position [3134, 150]
click at [1504, 144] on span "Add Column" at bounding box center [1512, 140] width 56 height 14
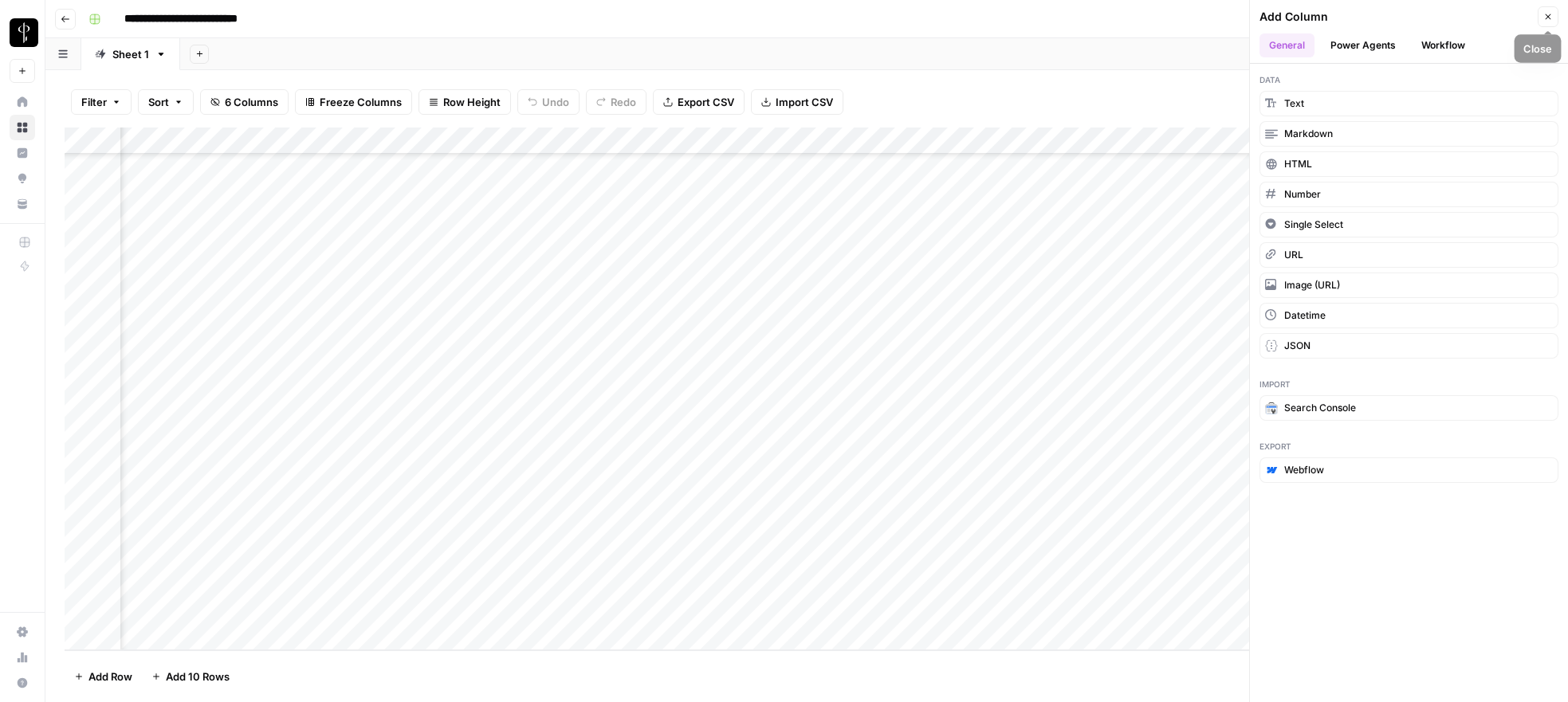
click at [1549, 19] on icon "button" at bounding box center [1548, 17] width 9 height 9
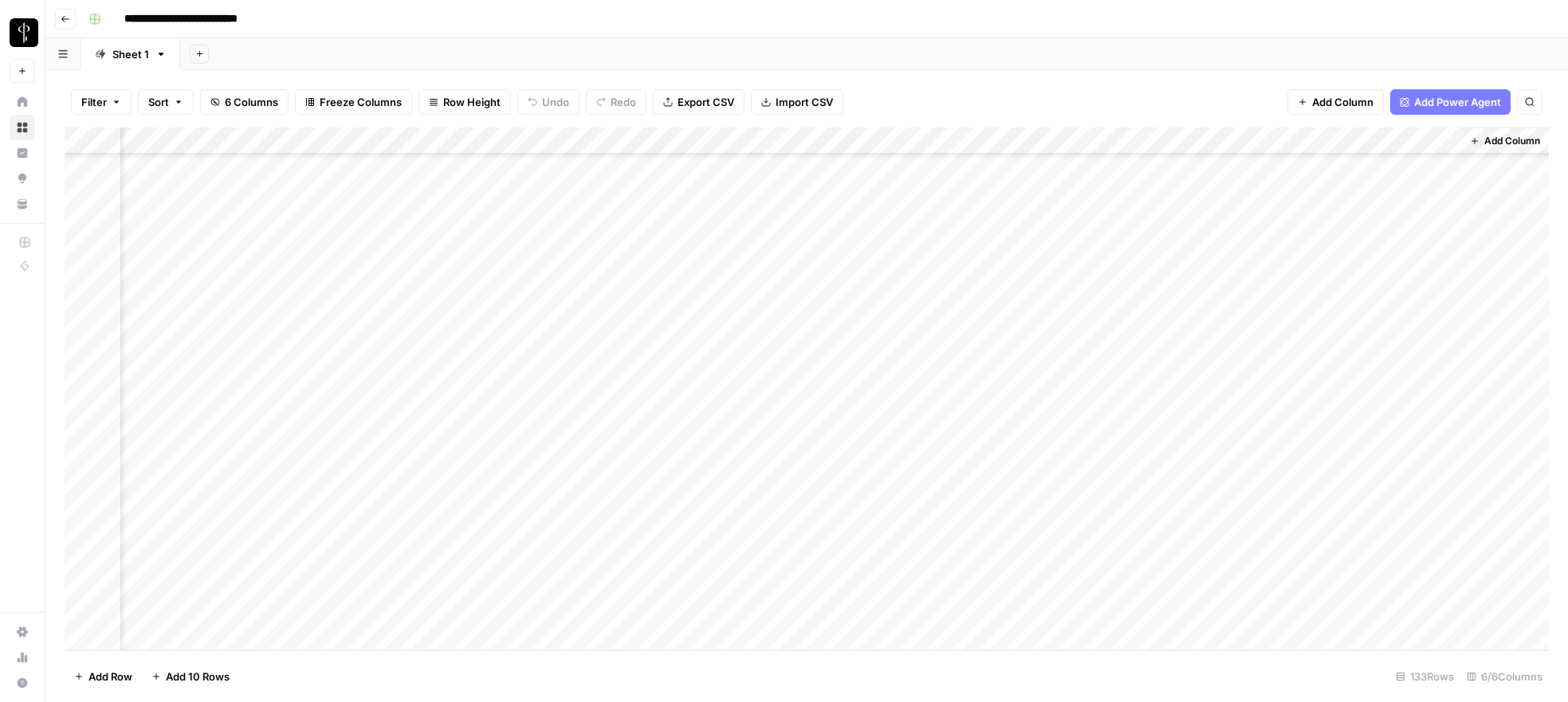
click at [837, 140] on div "Add Column" at bounding box center [807, 390] width 1484 height 523
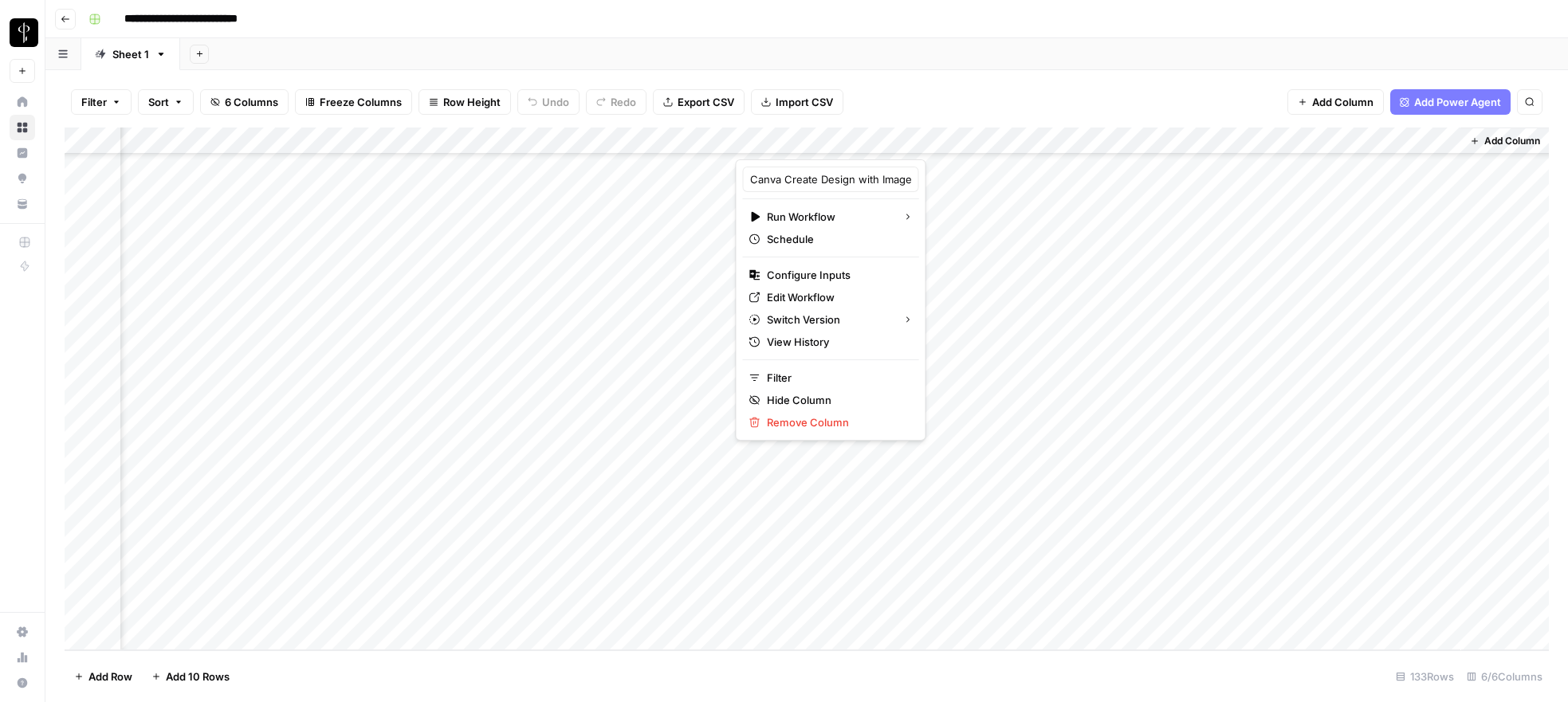
click at [972, 180] on div "Add Column" at bounding box center [807, 390] width 1484 height 523
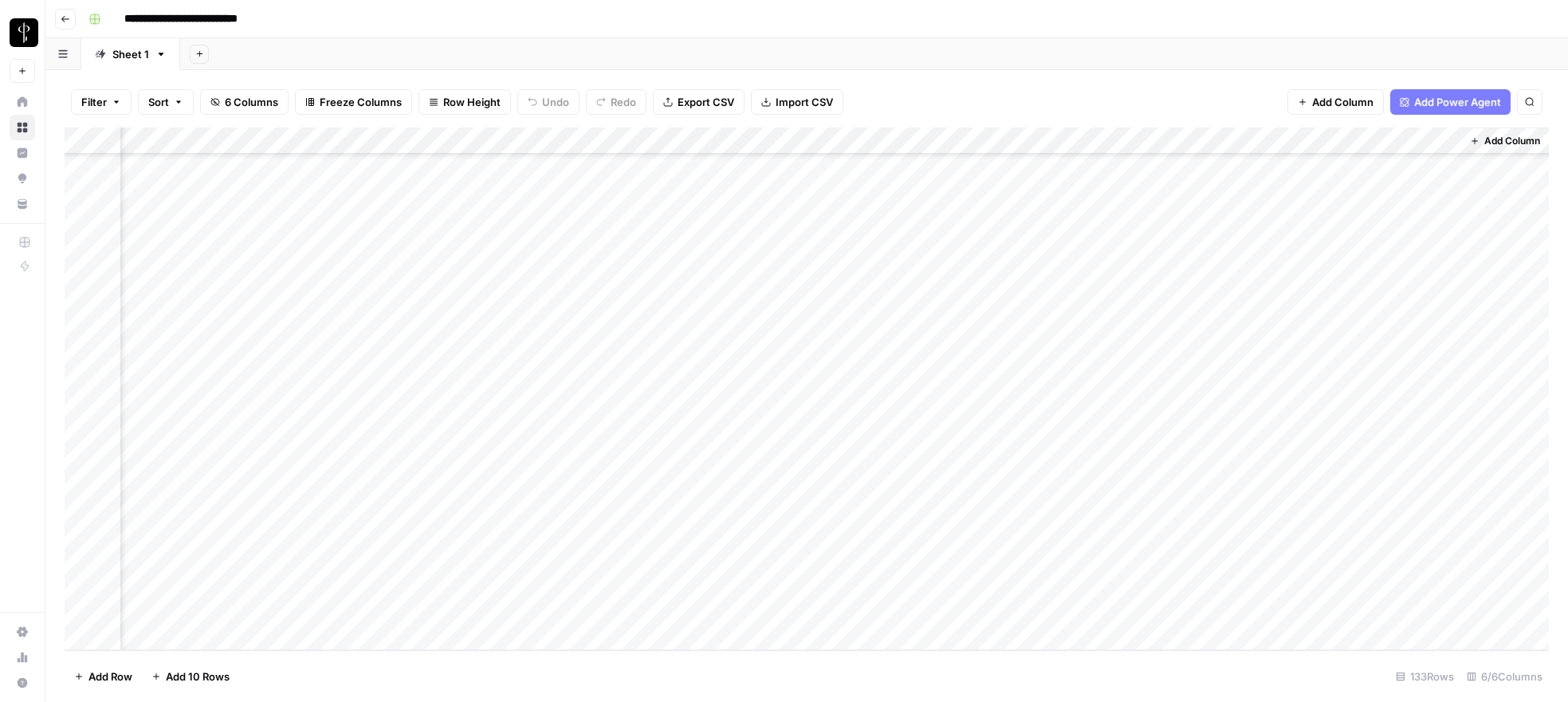
click at [972, 180] on div "Add Column" at bounding box center [807, 390] width 1484 height 523
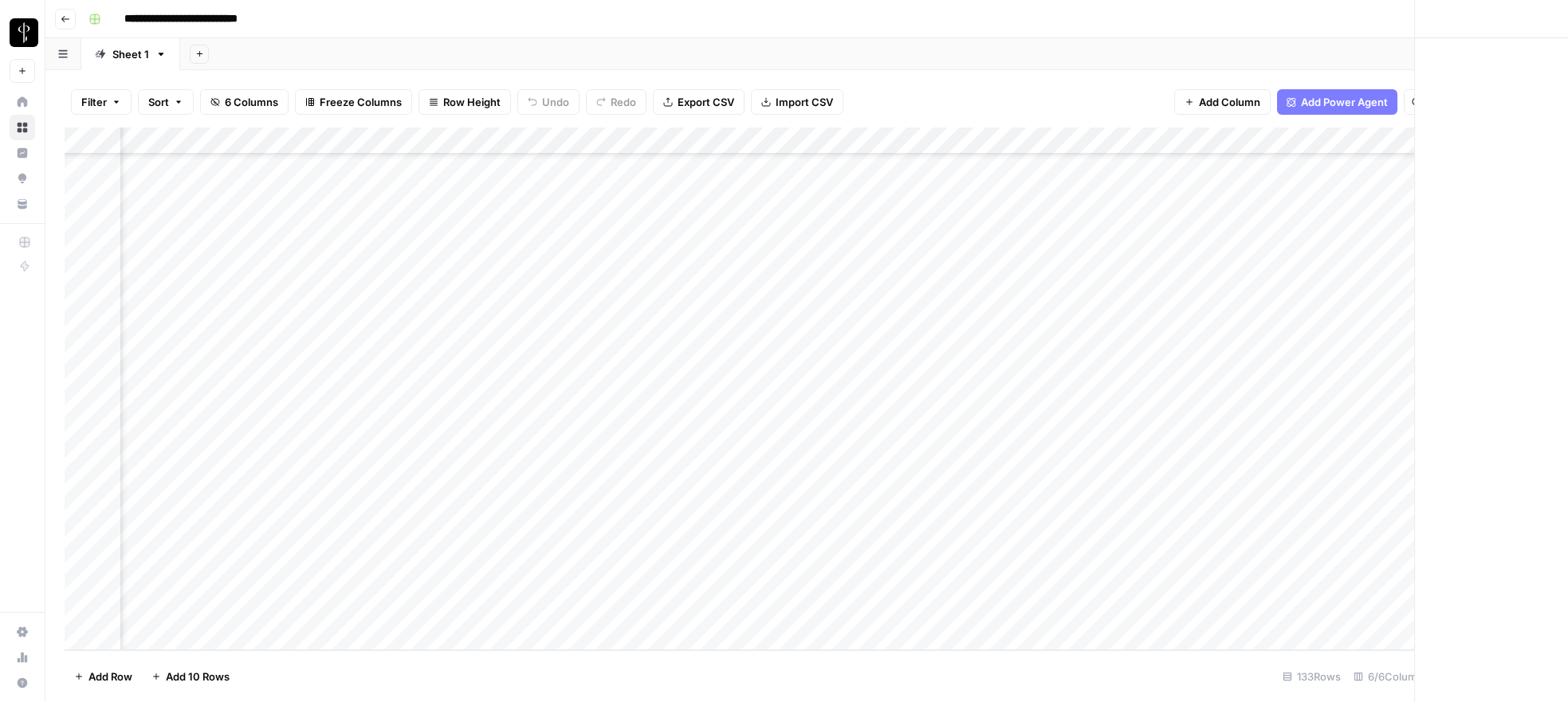
scroll to position [3134, 138]
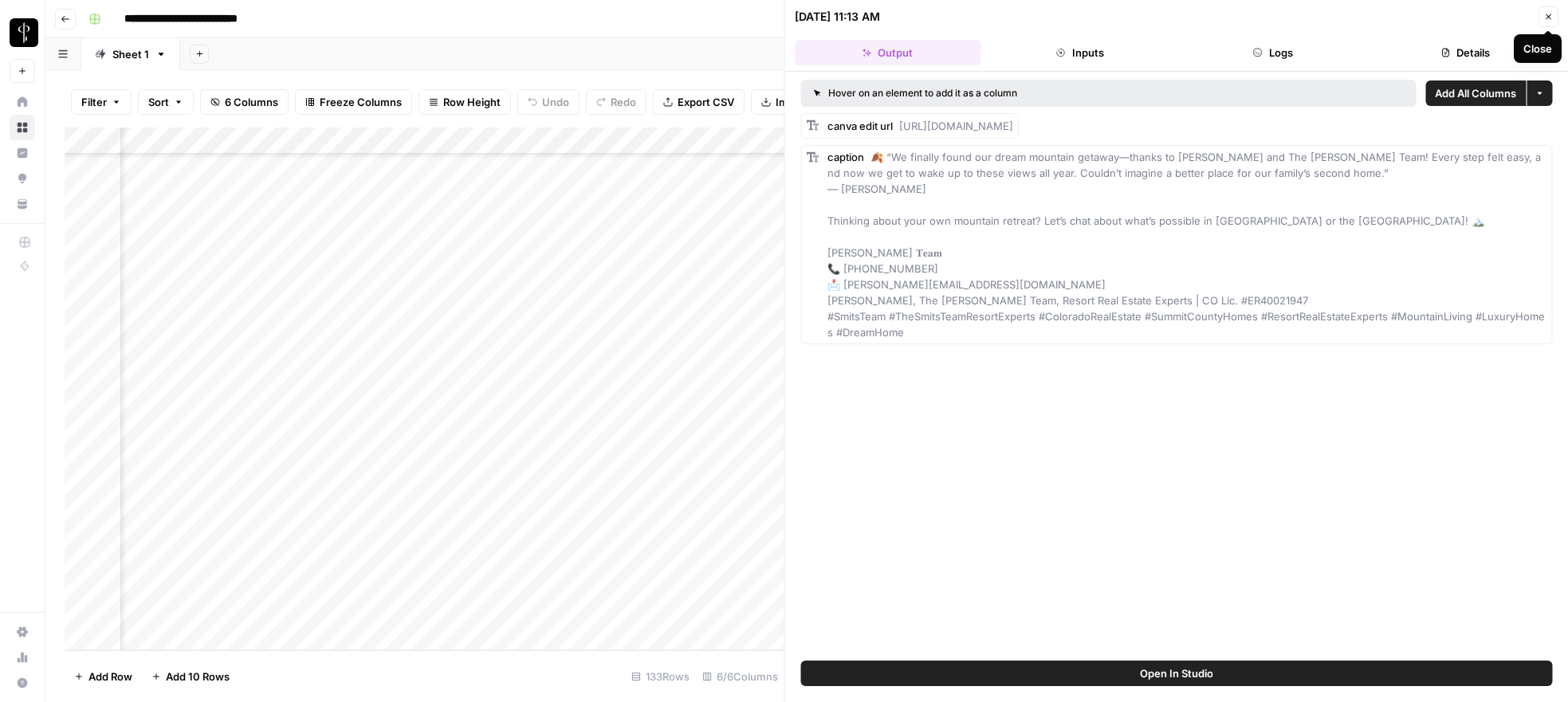
click at [1544, 17] on icon "button" at bounding box center [1548, 17] width 9 height 9
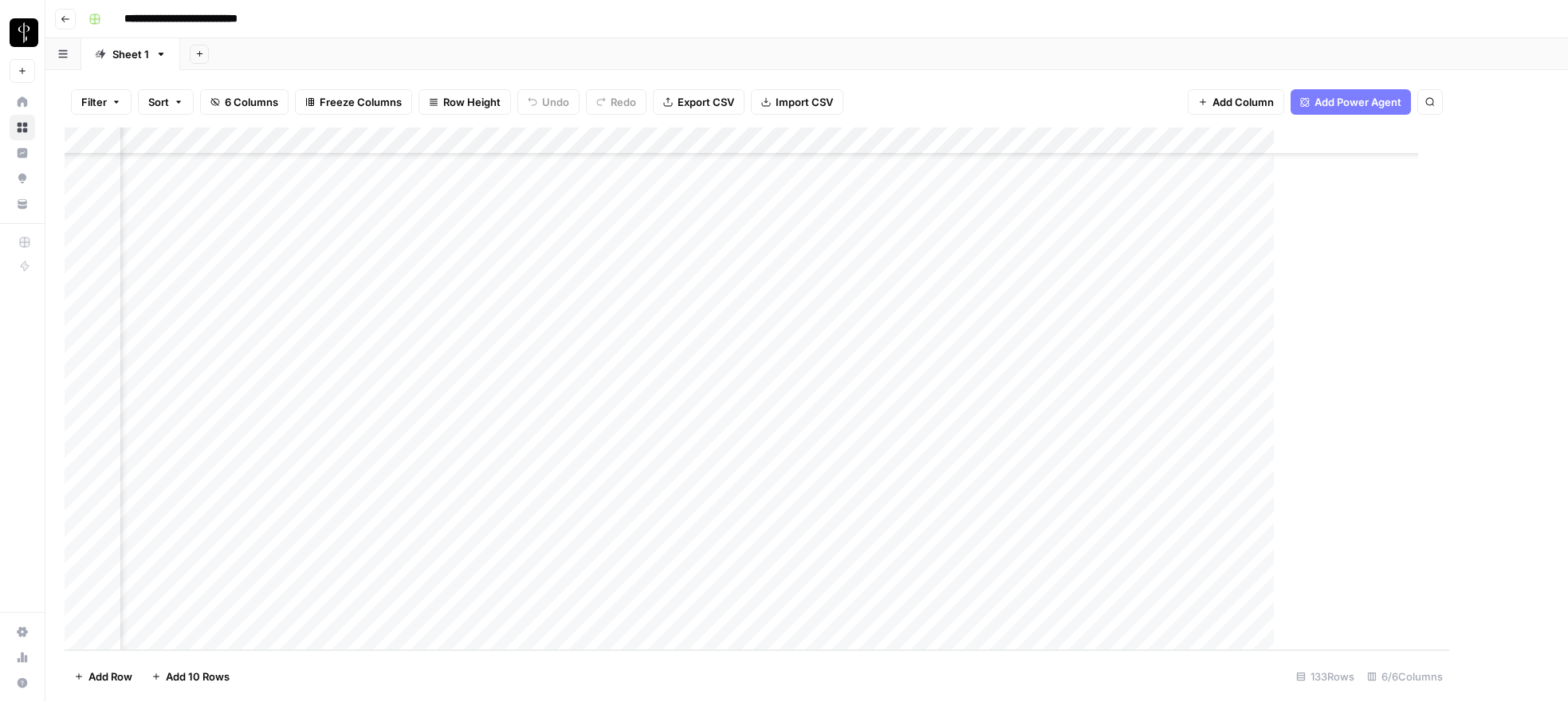
scroll to position [3134, 131]
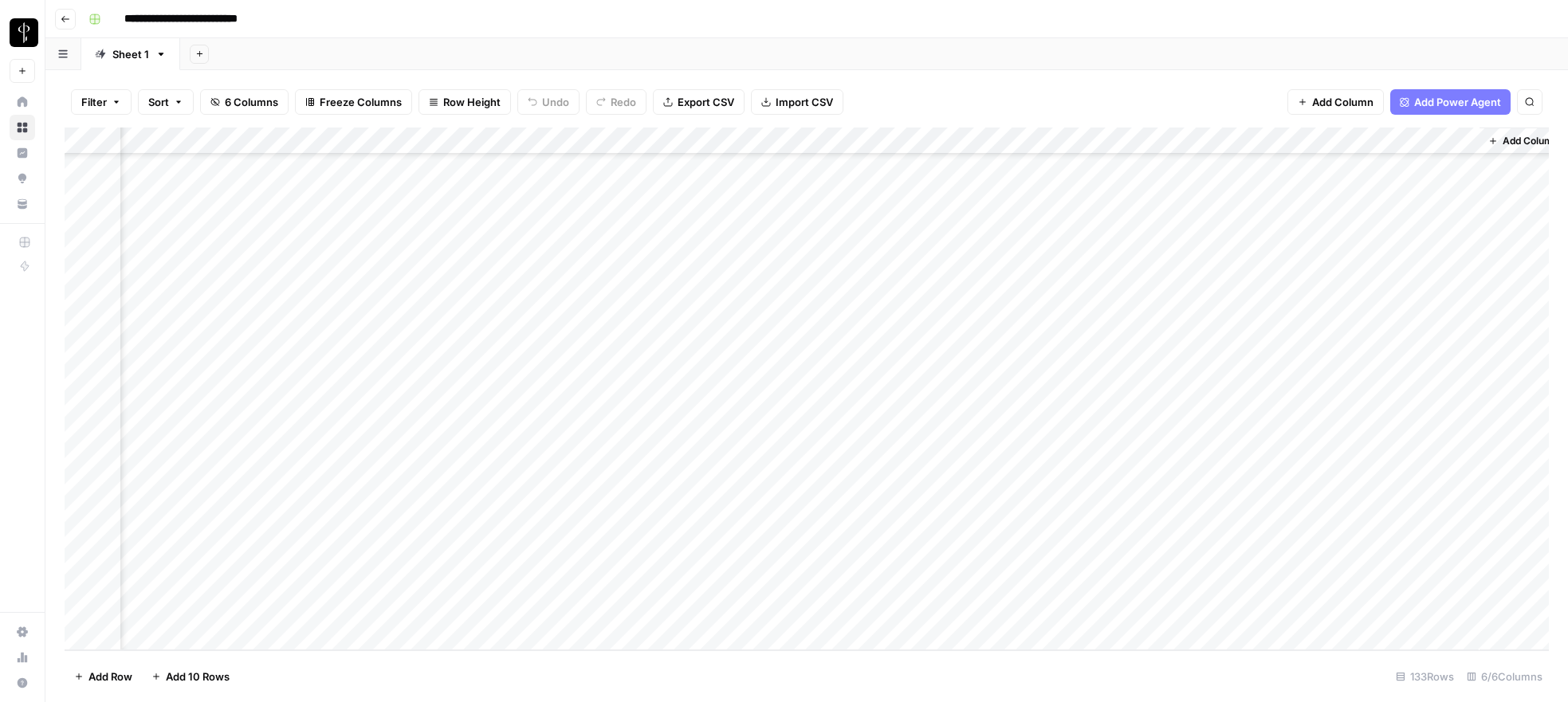
click at [1152, 138] on div "Add Column" at bounding box center [807, 390] width 1484 height 523
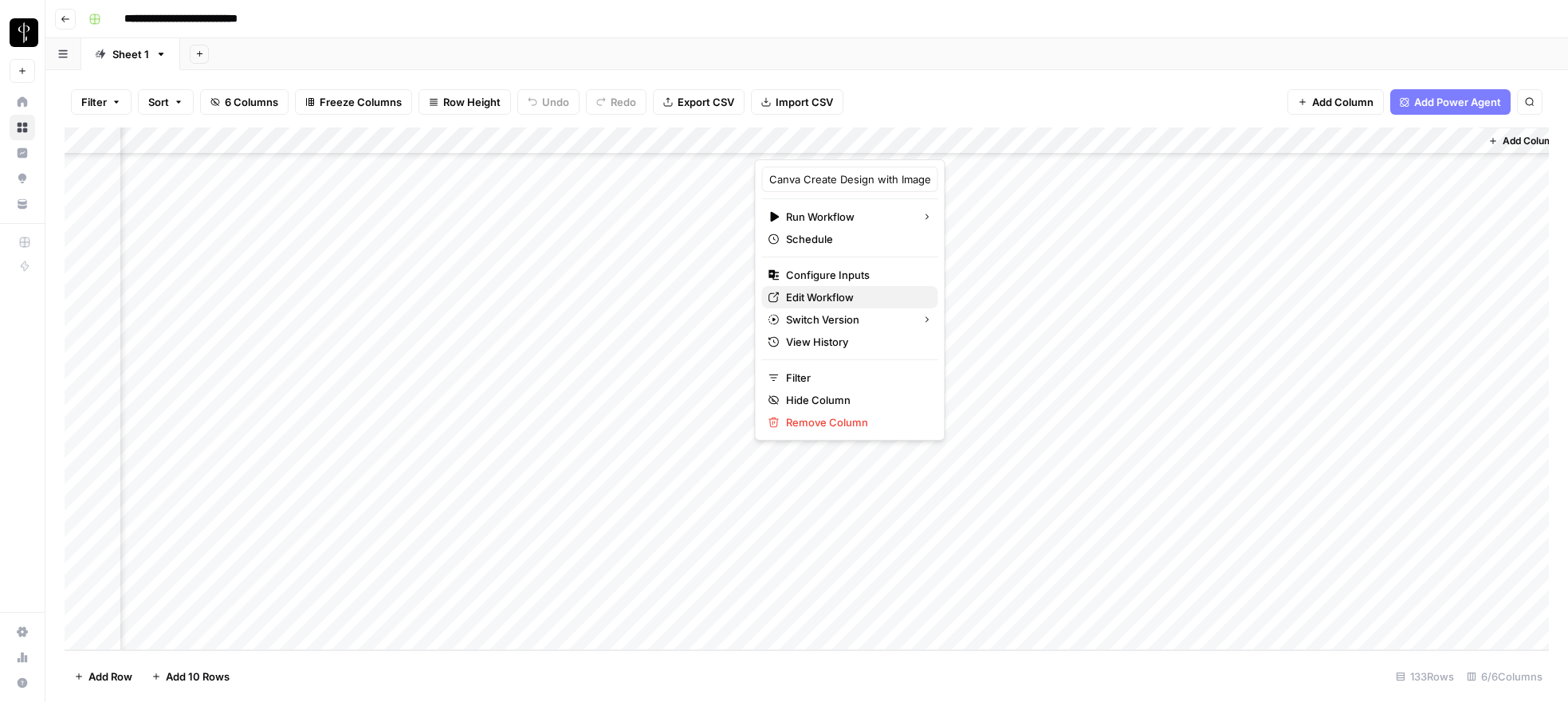
click at [809, 301] on span "Edit Workflow" at bounding box center [856, 296] width 139 height 16
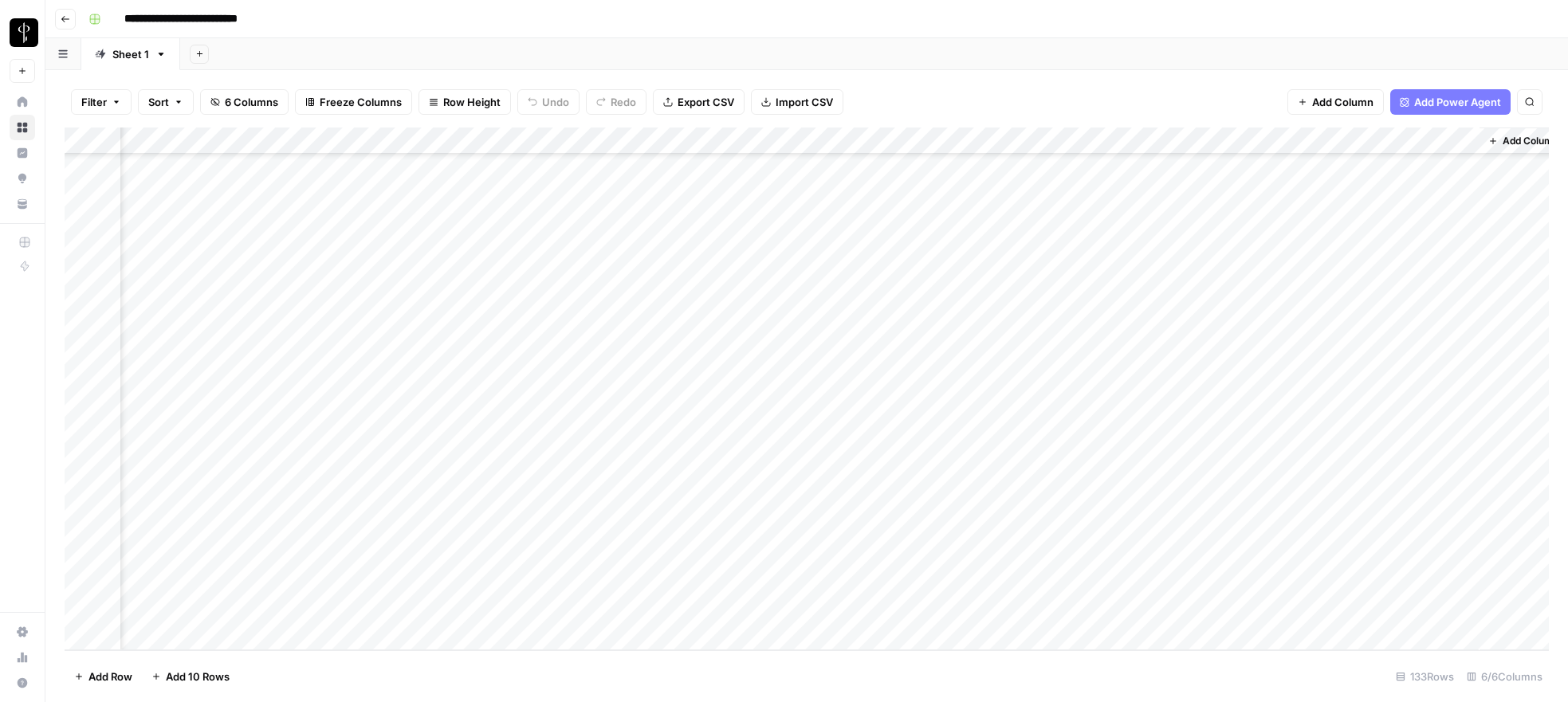
click at [1175, 143] on div "Add Column" at bounding box center [807, 390] width 1484 height 523
click at [1202, 173] on span "All Rows" at bounding box center [1235, 177] width 101 height 16
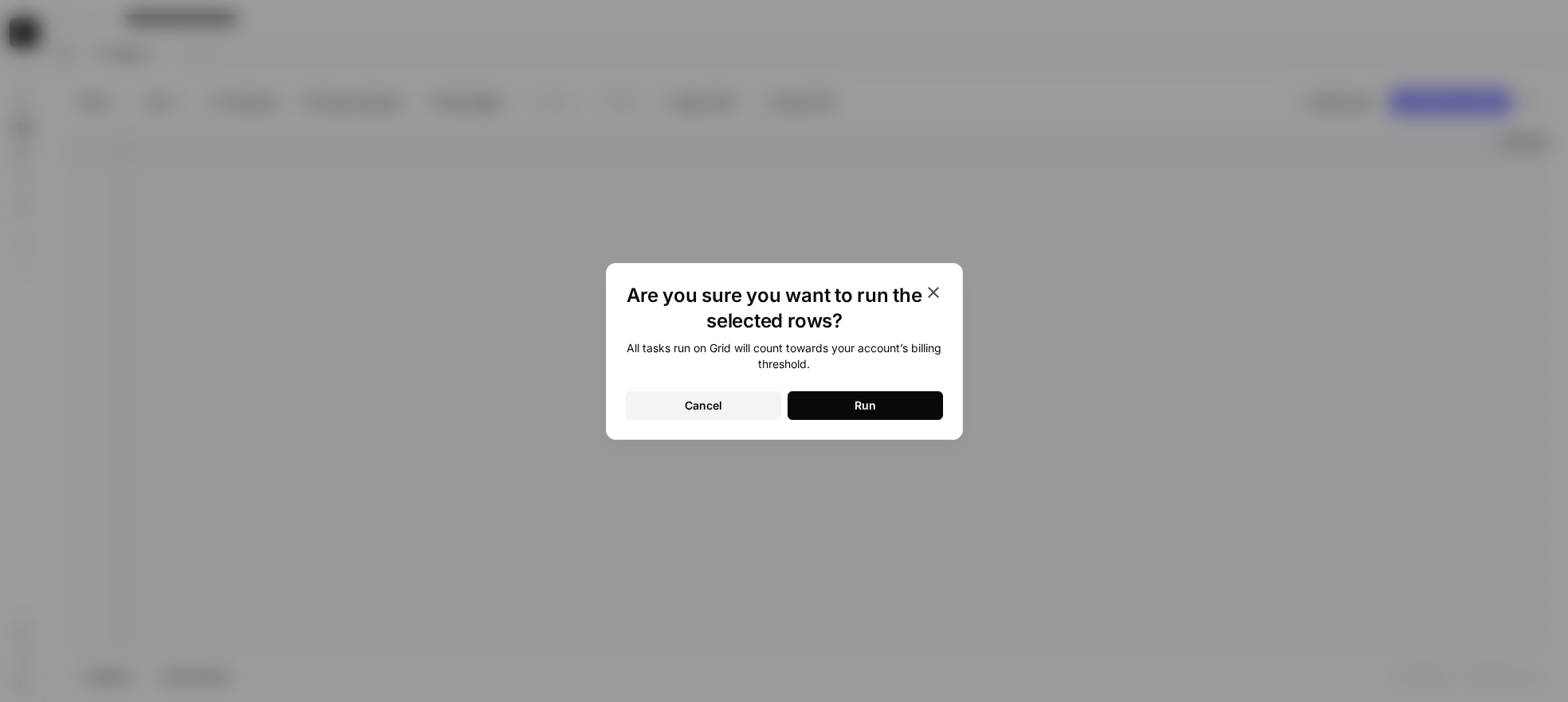
click at [807, 403] on button "Run" at bounding box center [865, 406] width 155 height 28
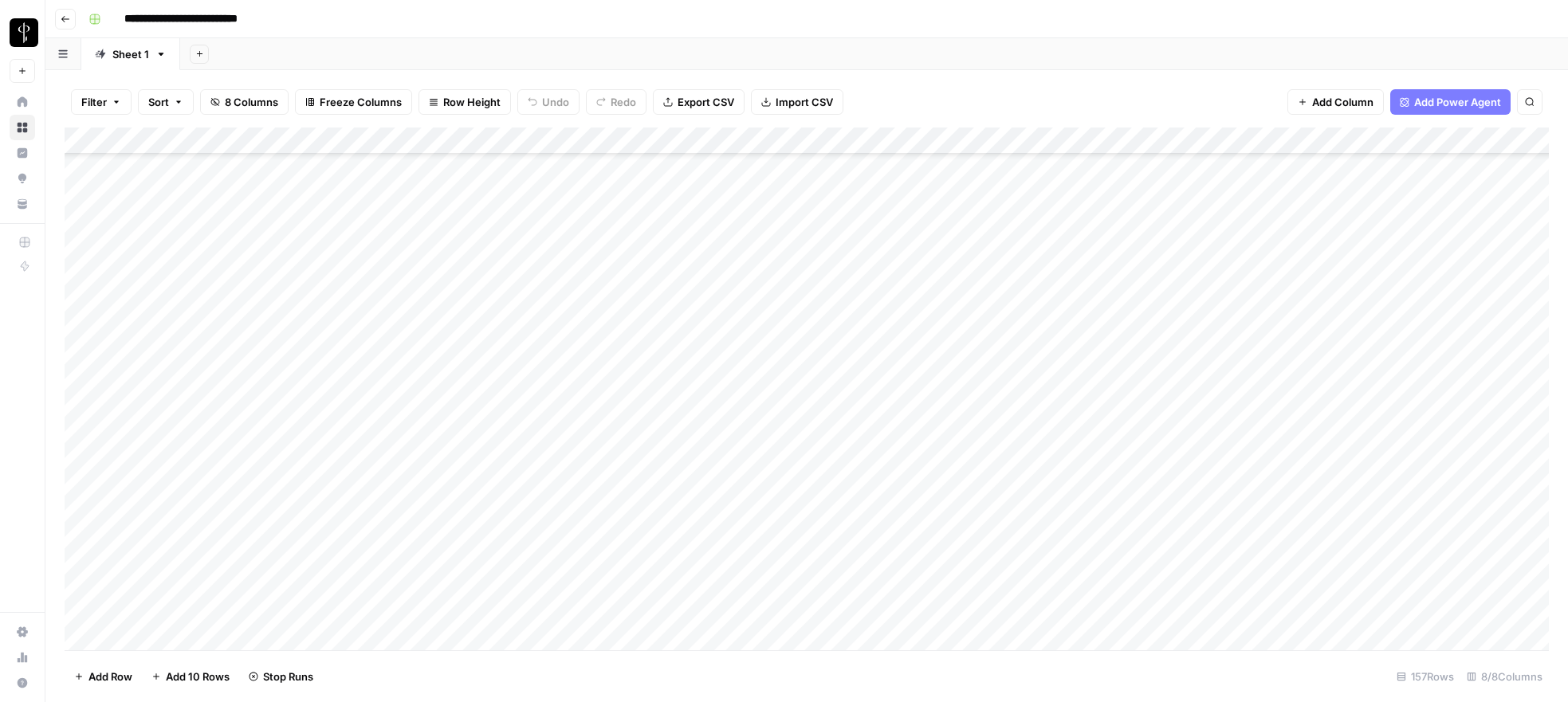
scroll to position [454, 0]
drag, startPoint x: 1497, startPoint y: 138, endPoint x: 1192, endPoint y: 150, distance: 305.2
click at [1192, 150] on div "Add Column" at bounding box center [807, 390] width 1484 height 523
click at [1408, 138] on div "Add Column" at bounding box center [807, 390] width 1484 height 523
click at [1356, 299] on span "Remove Column" at bounding box center [1374, 296] width 139 height 16
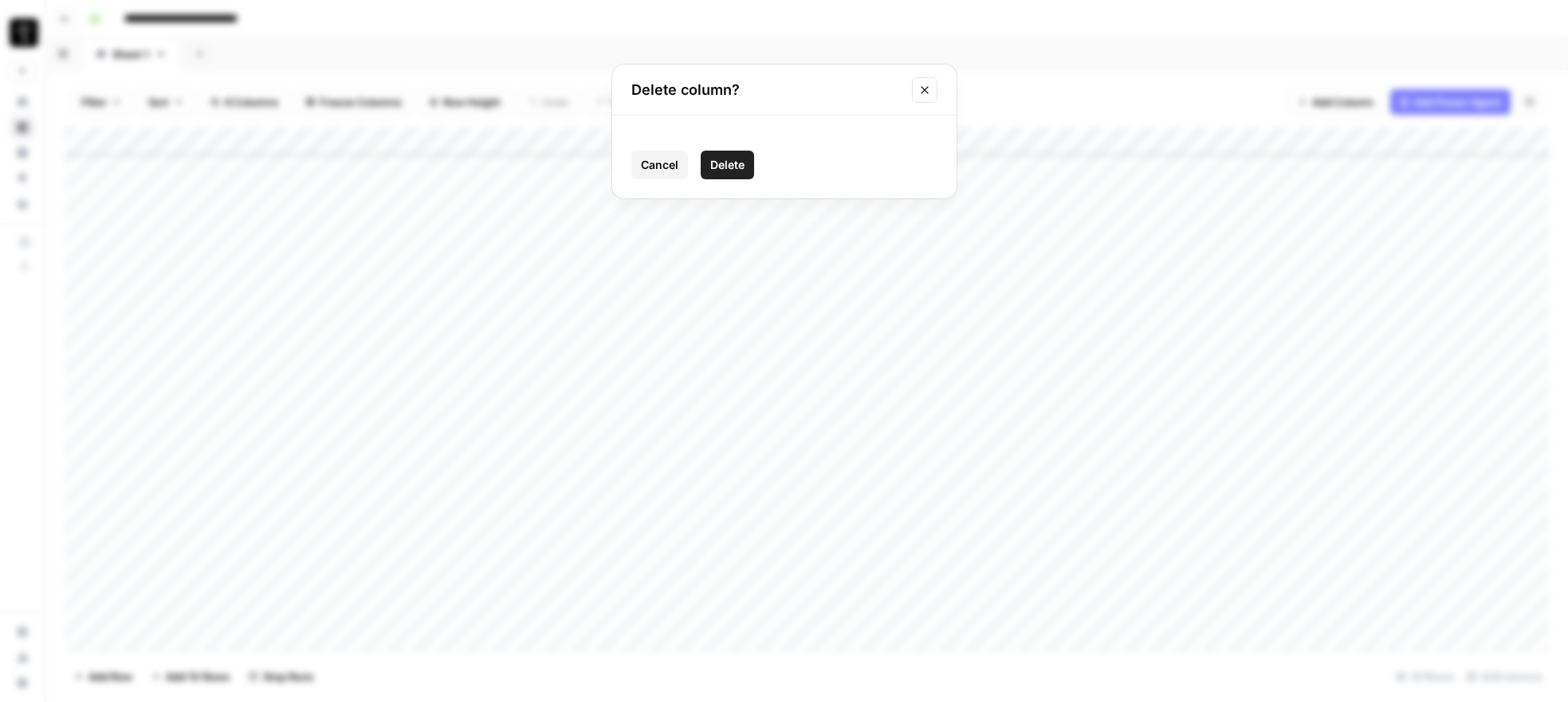
click at [741, 167] on span "Delete" at bounding box center [728, 165] width 34 height 16
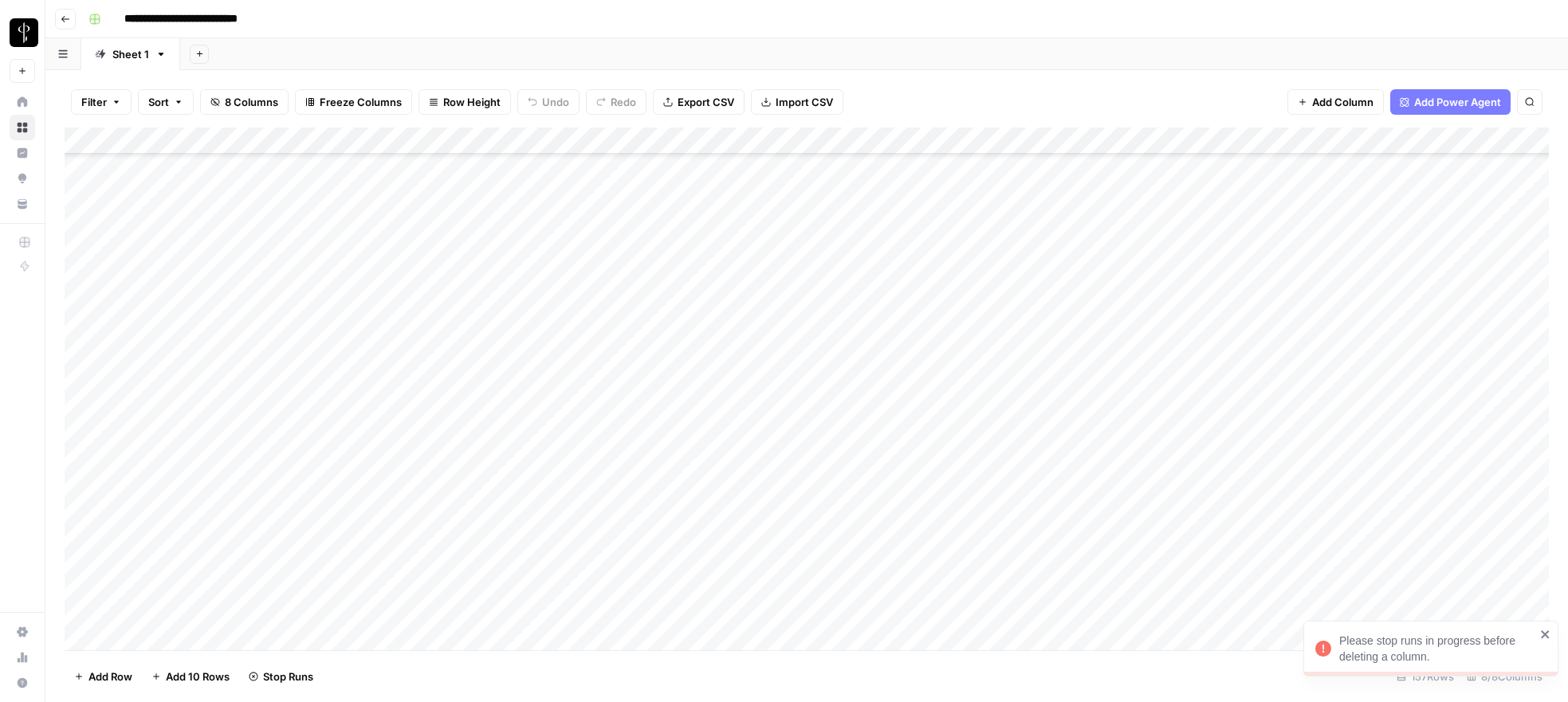
drag, startPoint x: 1445, startPoint y: 144, endPoint x: 1371, endPoint y: 144, distance: 74.0
click at [1371, 144] on div "Add Column" at bounding box center [807, 390] width 1484 height 523
click at [1260, 218] on div "Add Column" at bounding box center [807, 390] width 1484 height 523
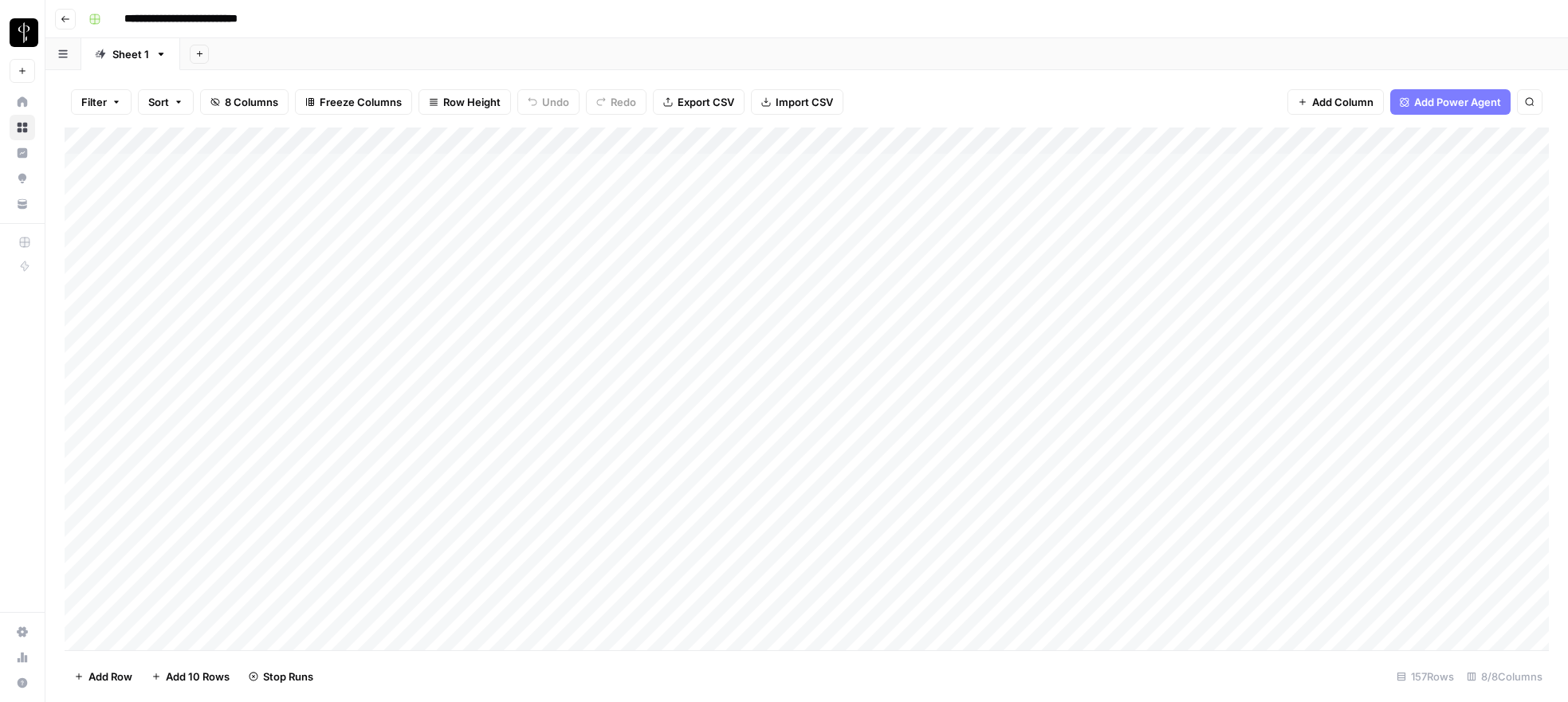
click at [1046, 497] on div "Add Column" at bounding box center [807, 390] width 1484 height 523
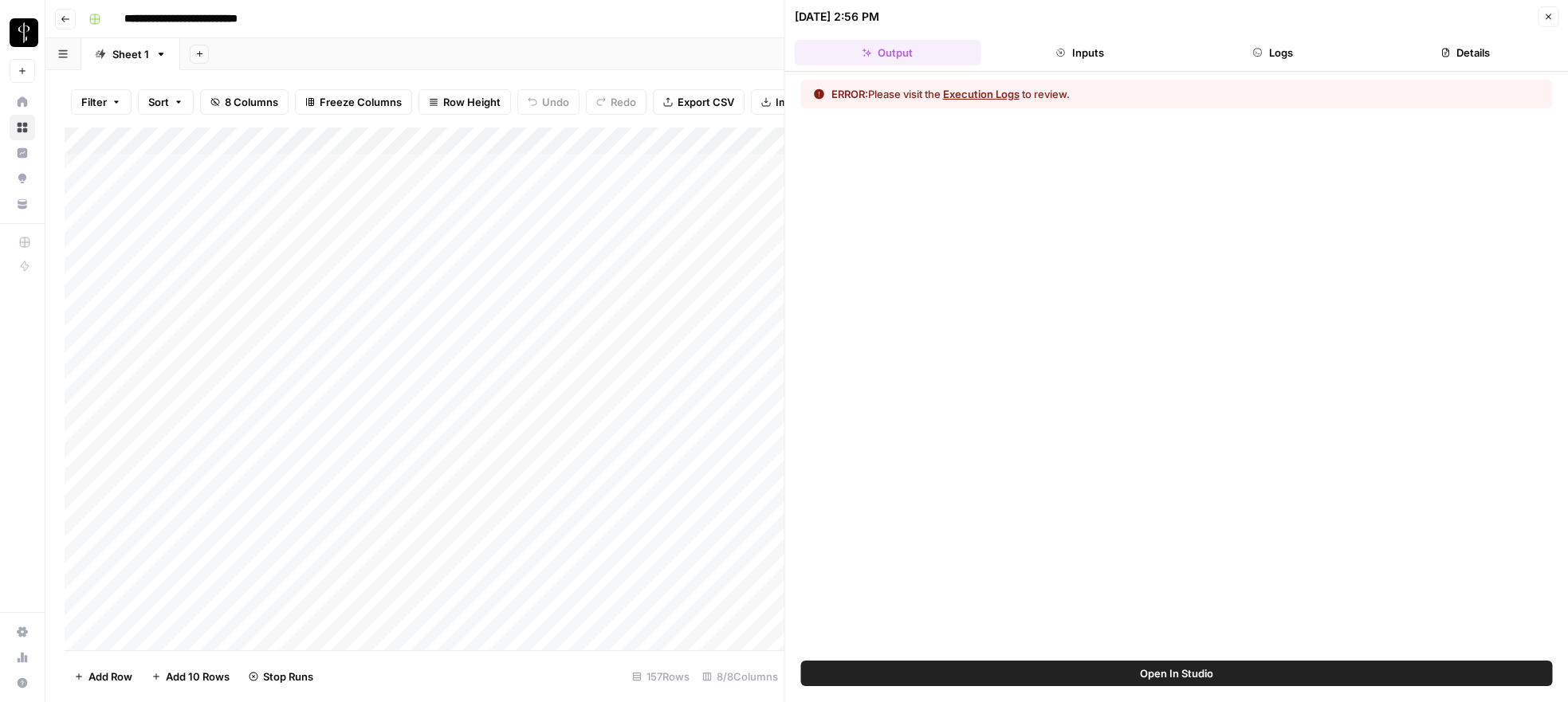
click at [1282, 61] on button "Logs" at bounding box center [1272, 52] width 186 height 25
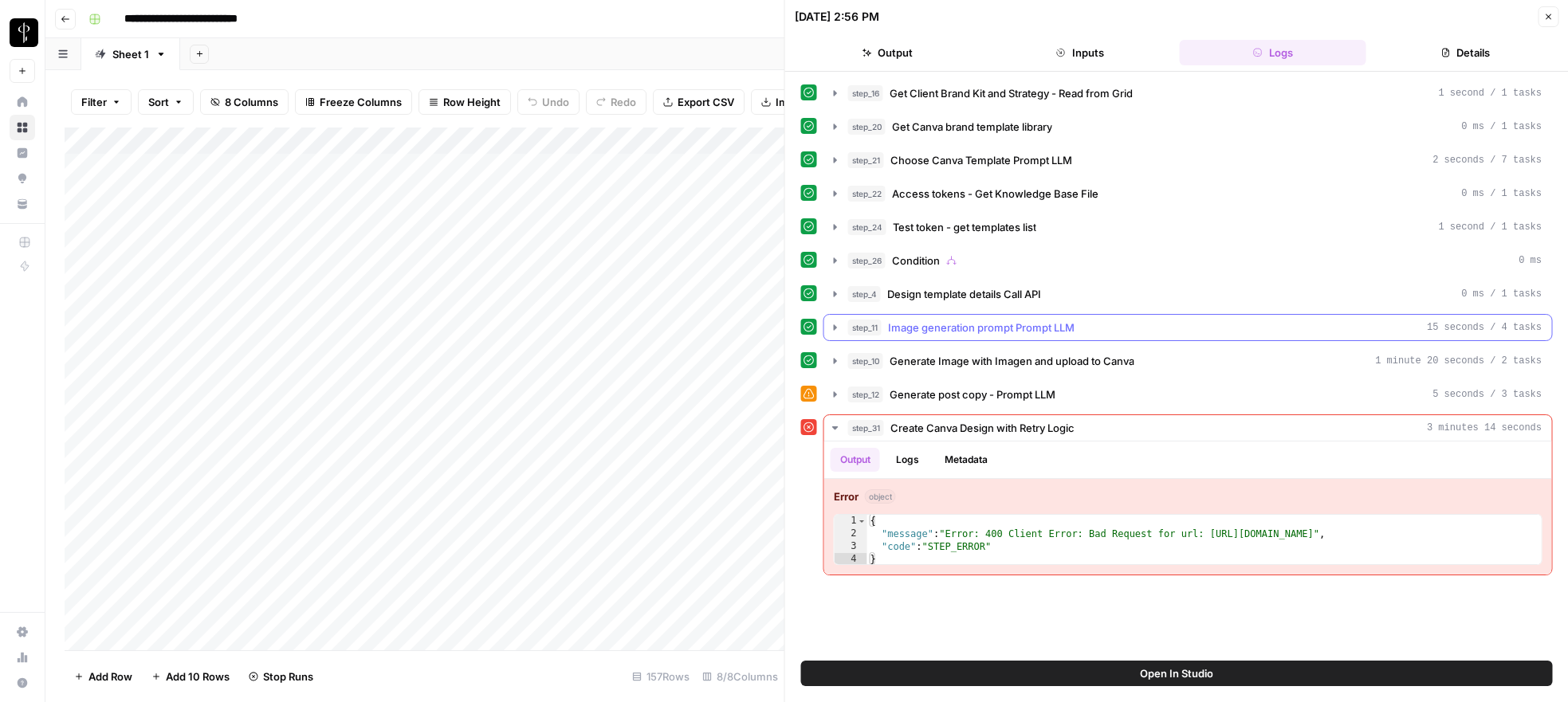
click at [834, 317] on button "step_11 Image generation prompt Prompt LLM 15 seconds / 4 tasks" at bounding box center [1188, 327] width 728 height 25
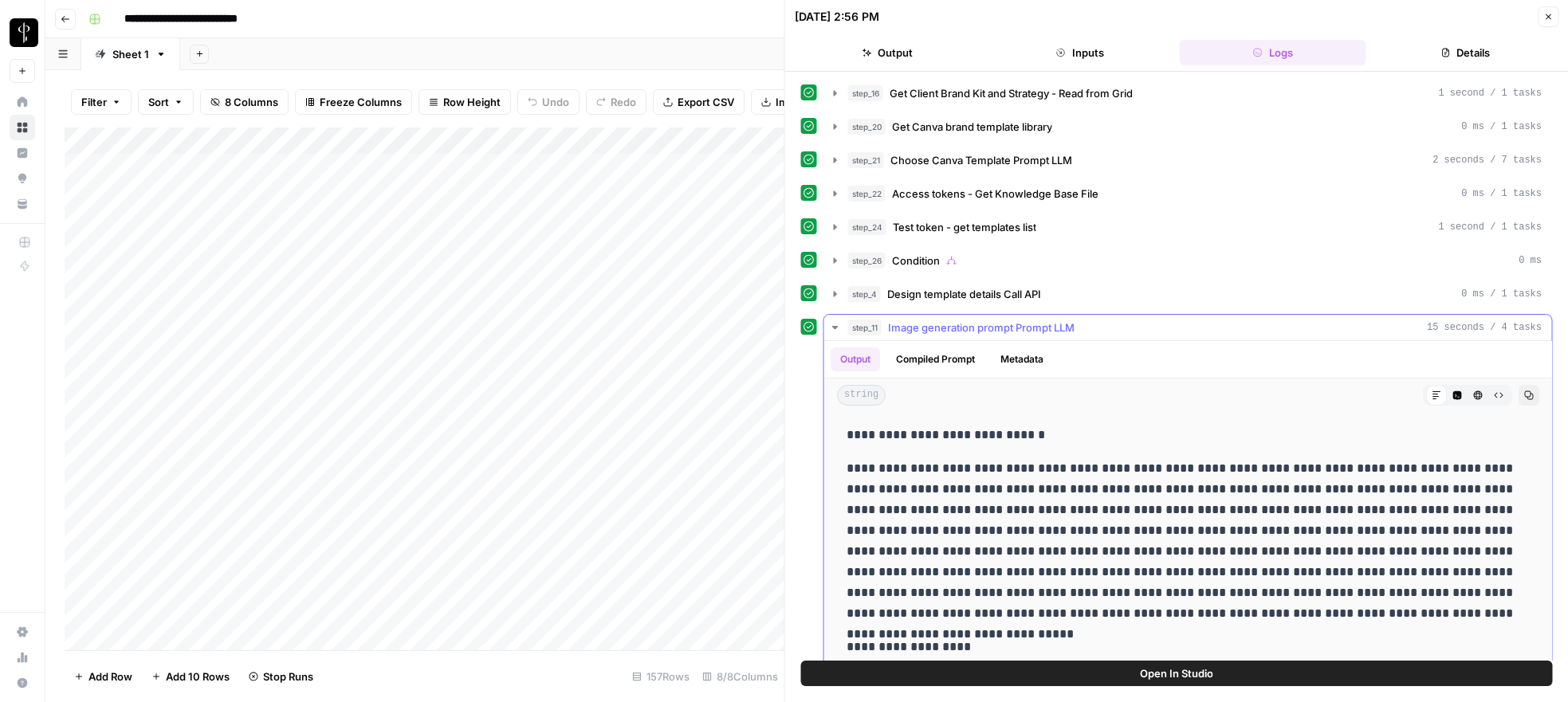
click at [834, 317] on button "step_11 Image generation prompt Prompt LLM 15 seconds / 4 tasks" at bounding box center [1188, 327] width 728 height 25
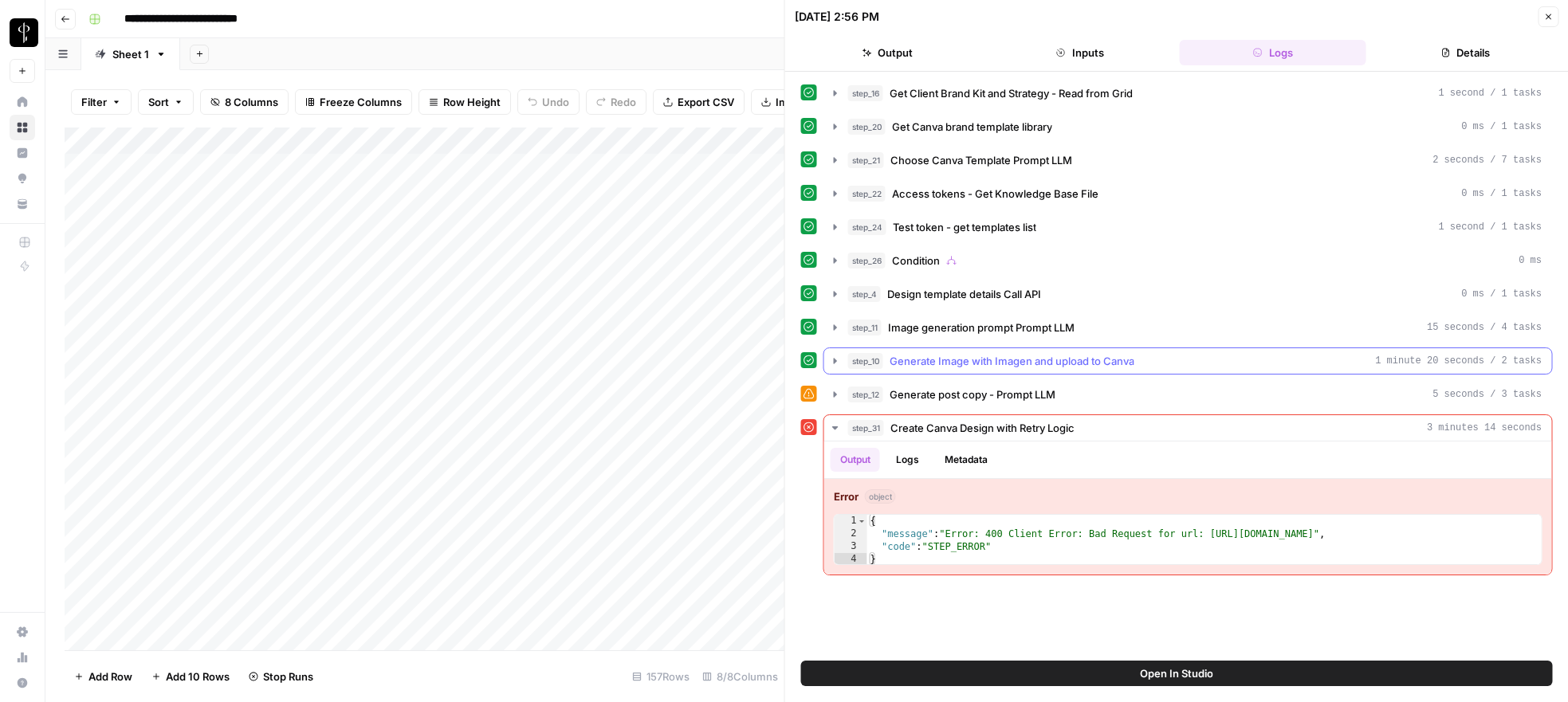
click at [829, 358] on icon "button" at bounding box center [836, 361] width 13 height 13
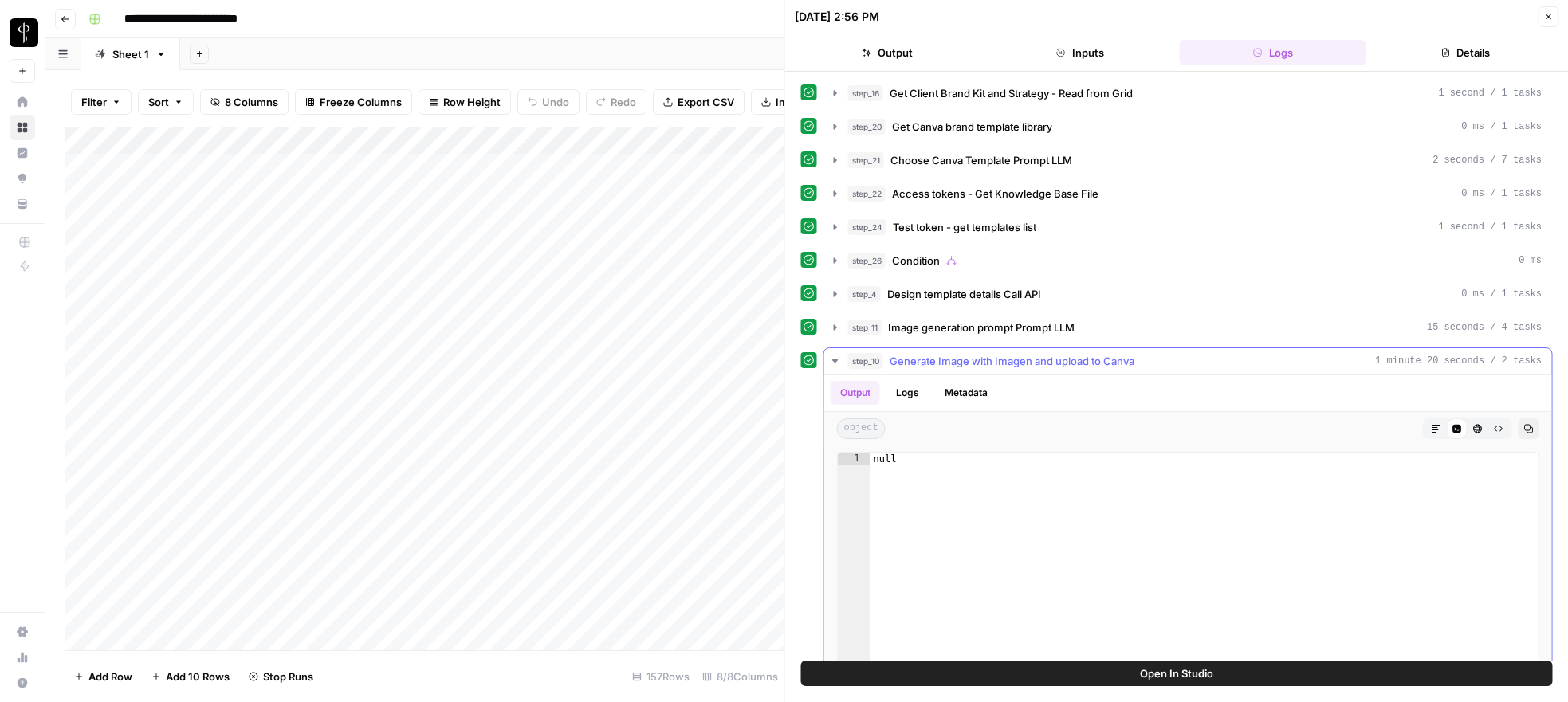
click at [898, 398] on button "Logs" at bounding box center [907, 392] width 42 height 24
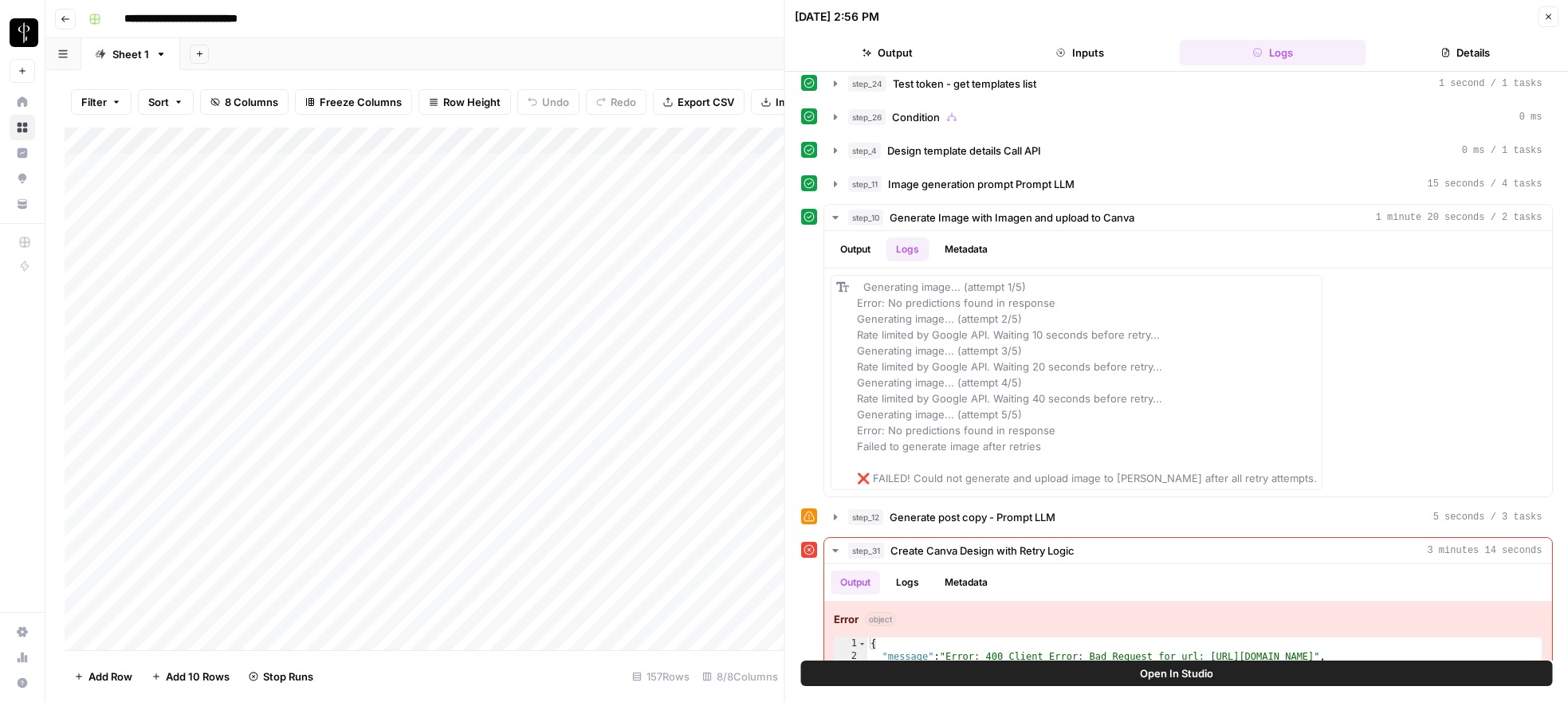
scroll to position [138, 0]
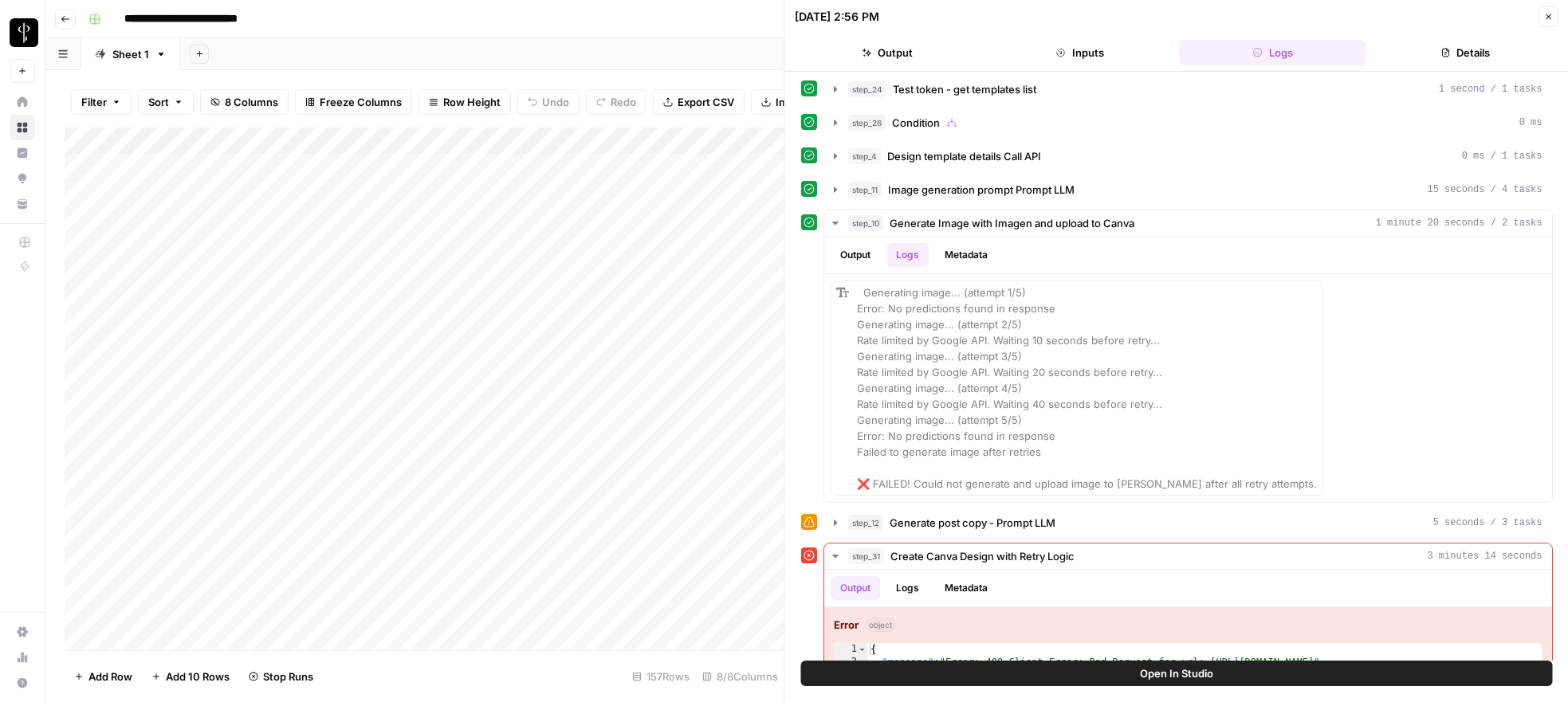
click at [1547, 19] on icon "button" at bounding box center [1548, 17] width 9 height 9
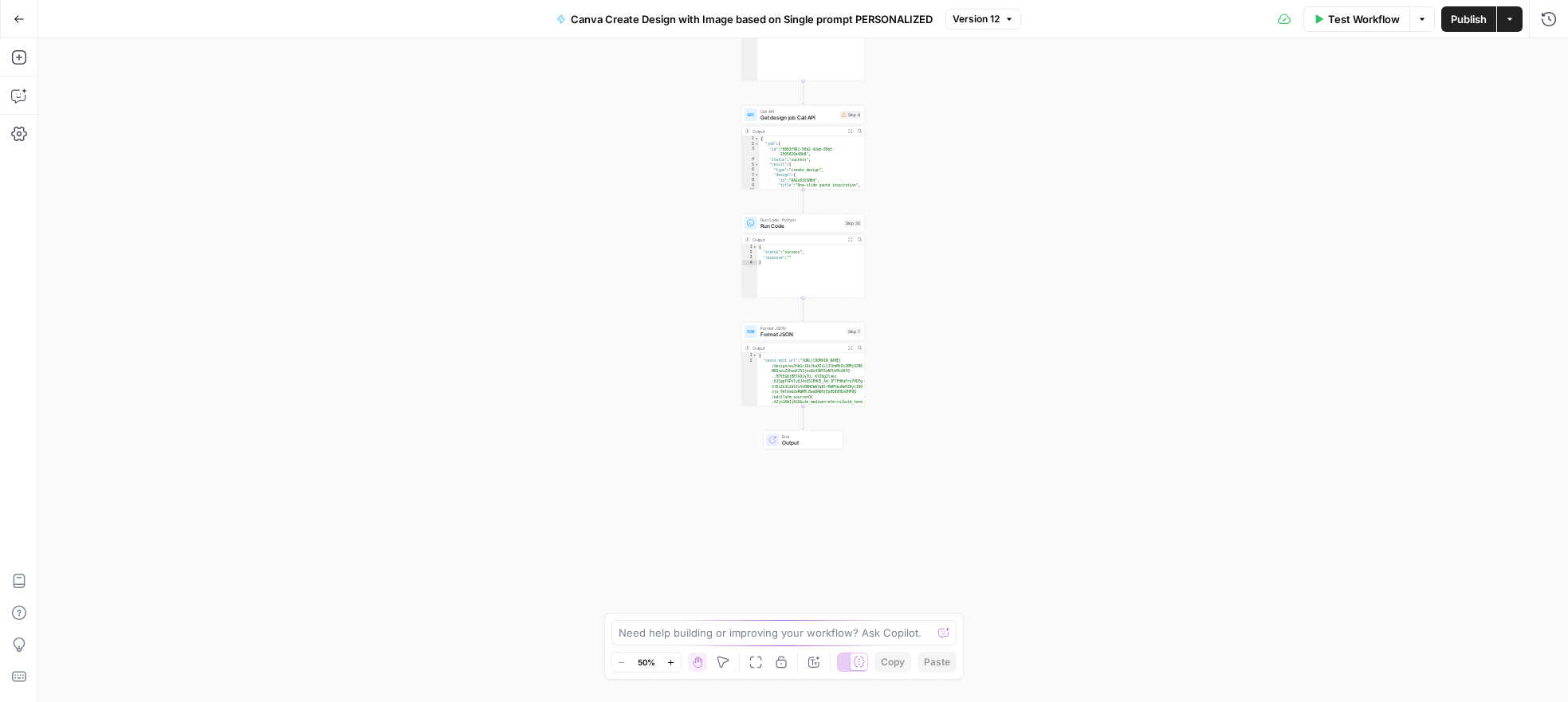
click at [812, 226] on span "Run Code" at bounding box center [801, 226] width 81 height 8
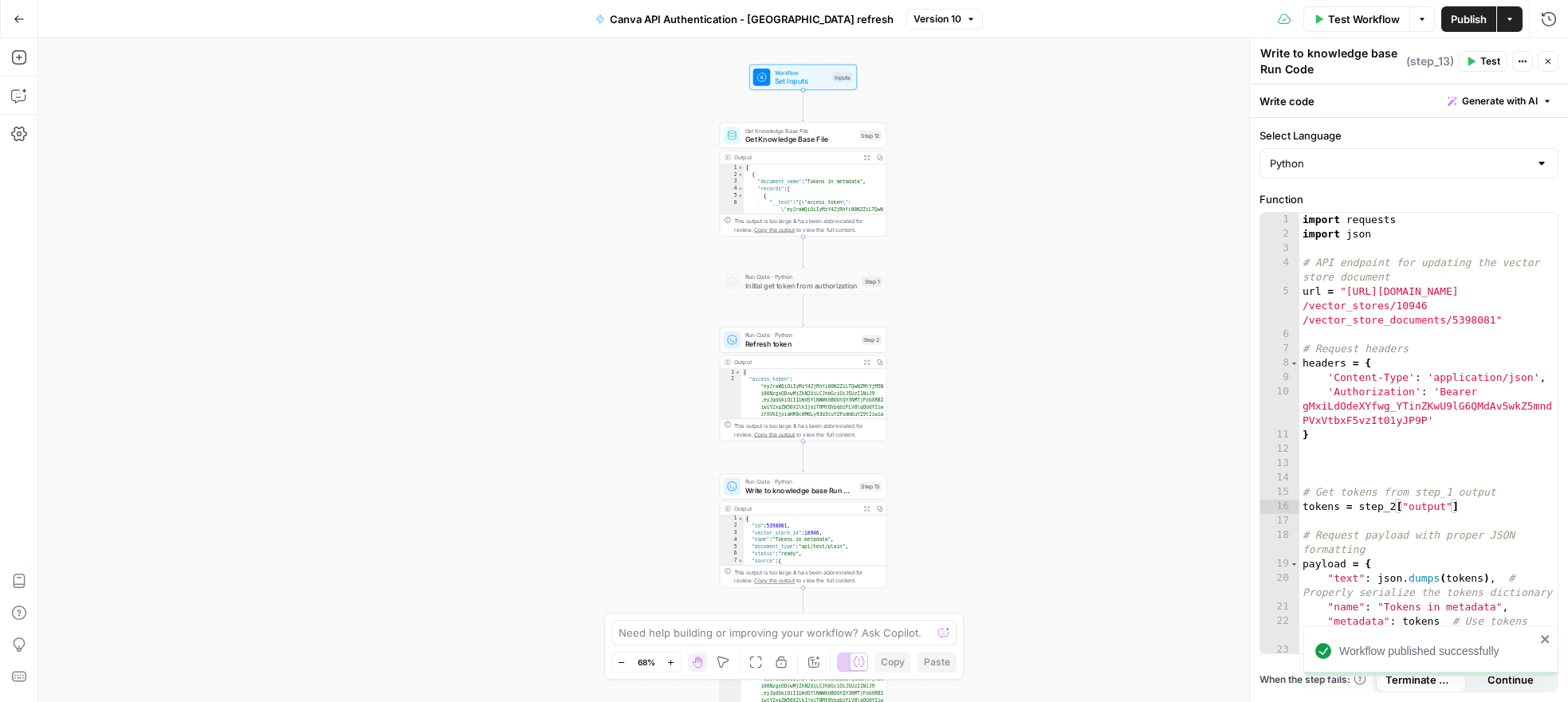
scroll to position [0, 8]
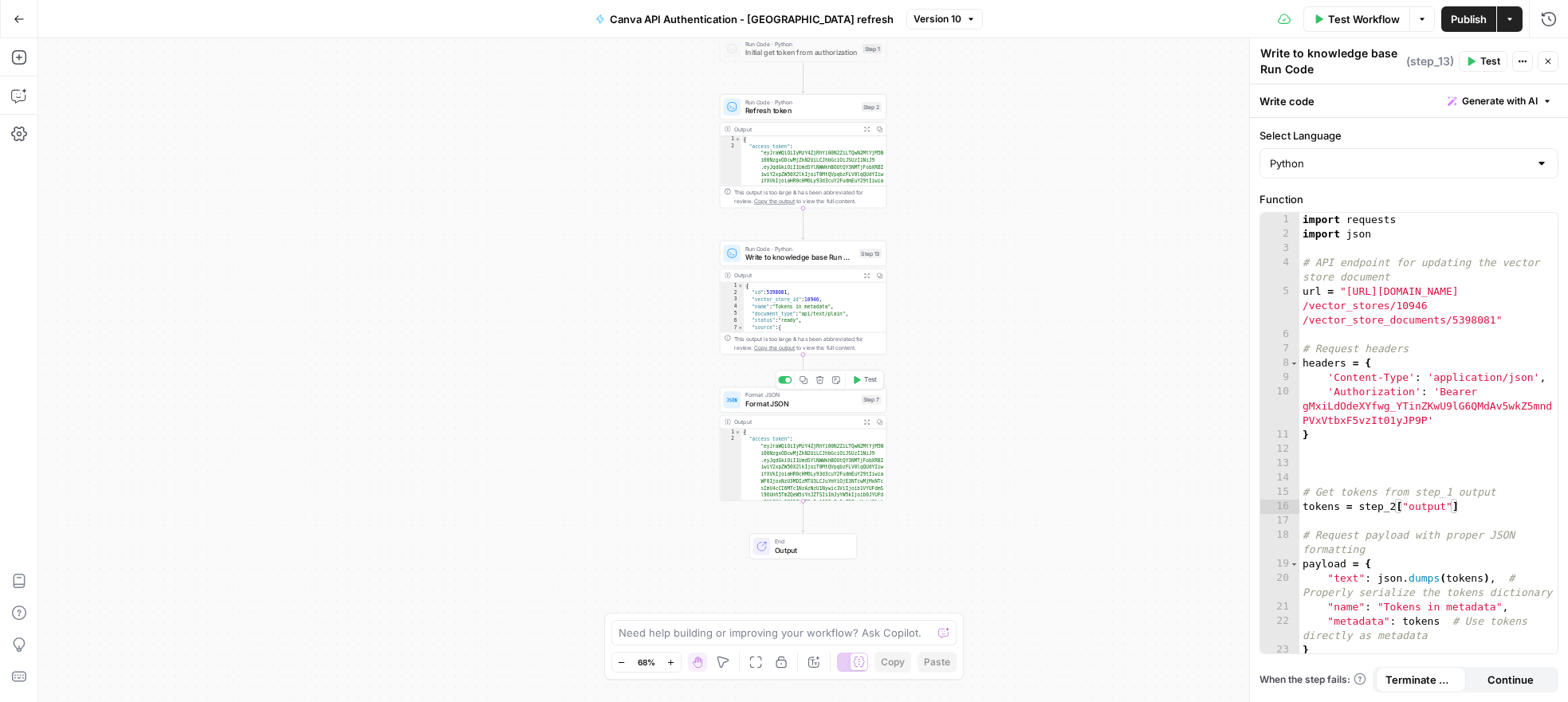
click at [808, 405] on span "Format JSON" at bounding box center [801, 404] width 112 height 11
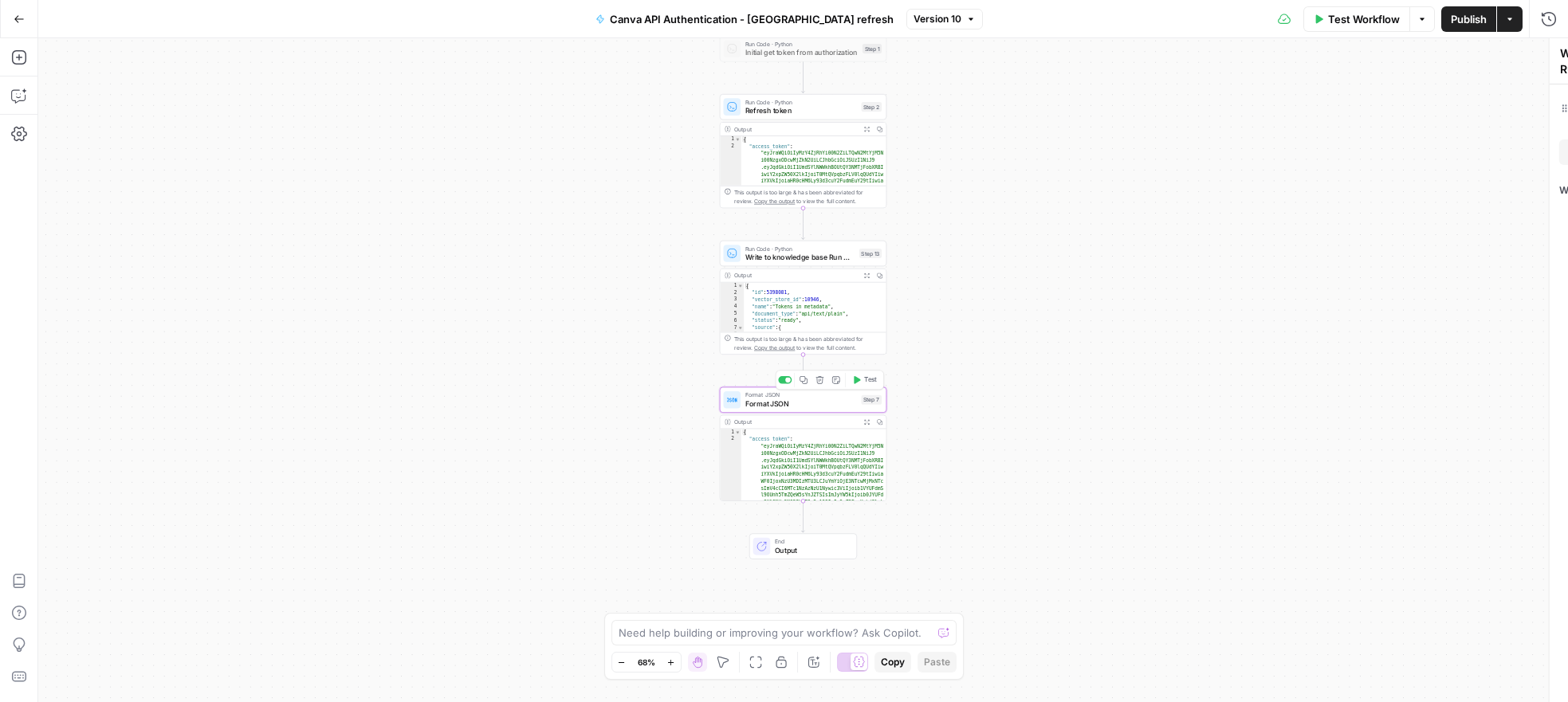
type textarea "Format JSON"
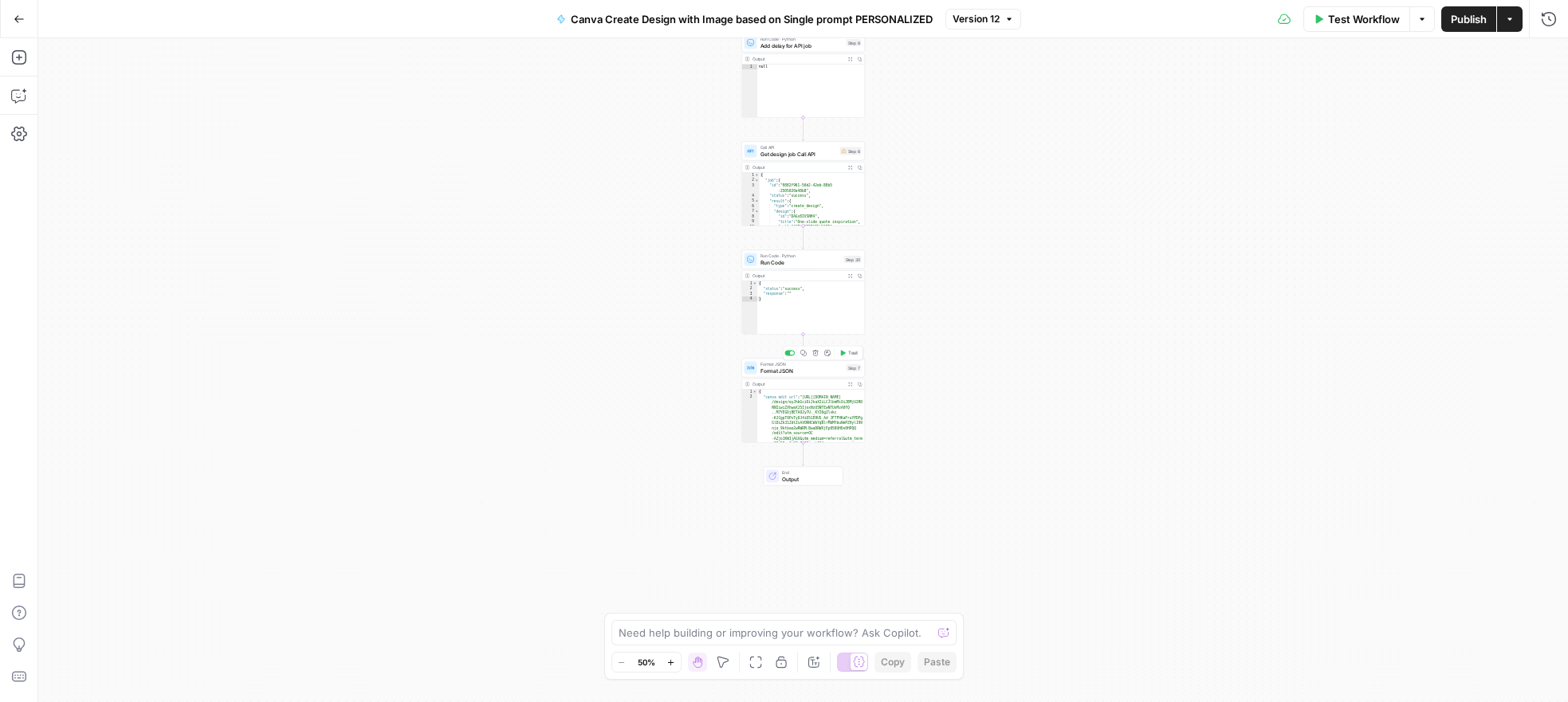
click at [799, 370] on span "Format JSON" at bounding box center [802, 371] width 83 height 8
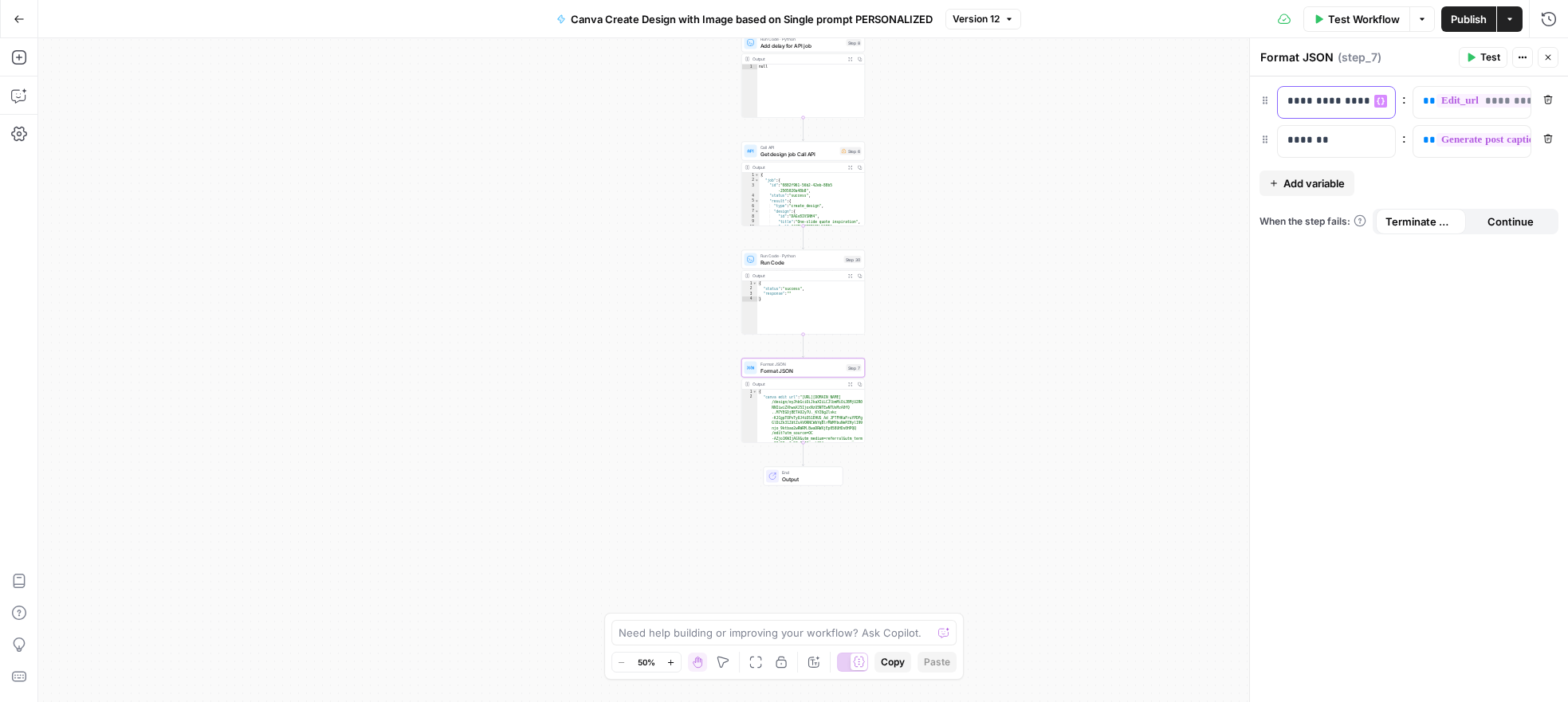
click at [1328, 96] on p "**********" at bounding box center [1323, 101] width 72 height 16
click at [1495, 102] on span "**********" at bounding box center [1593, 101] width 315 height 13
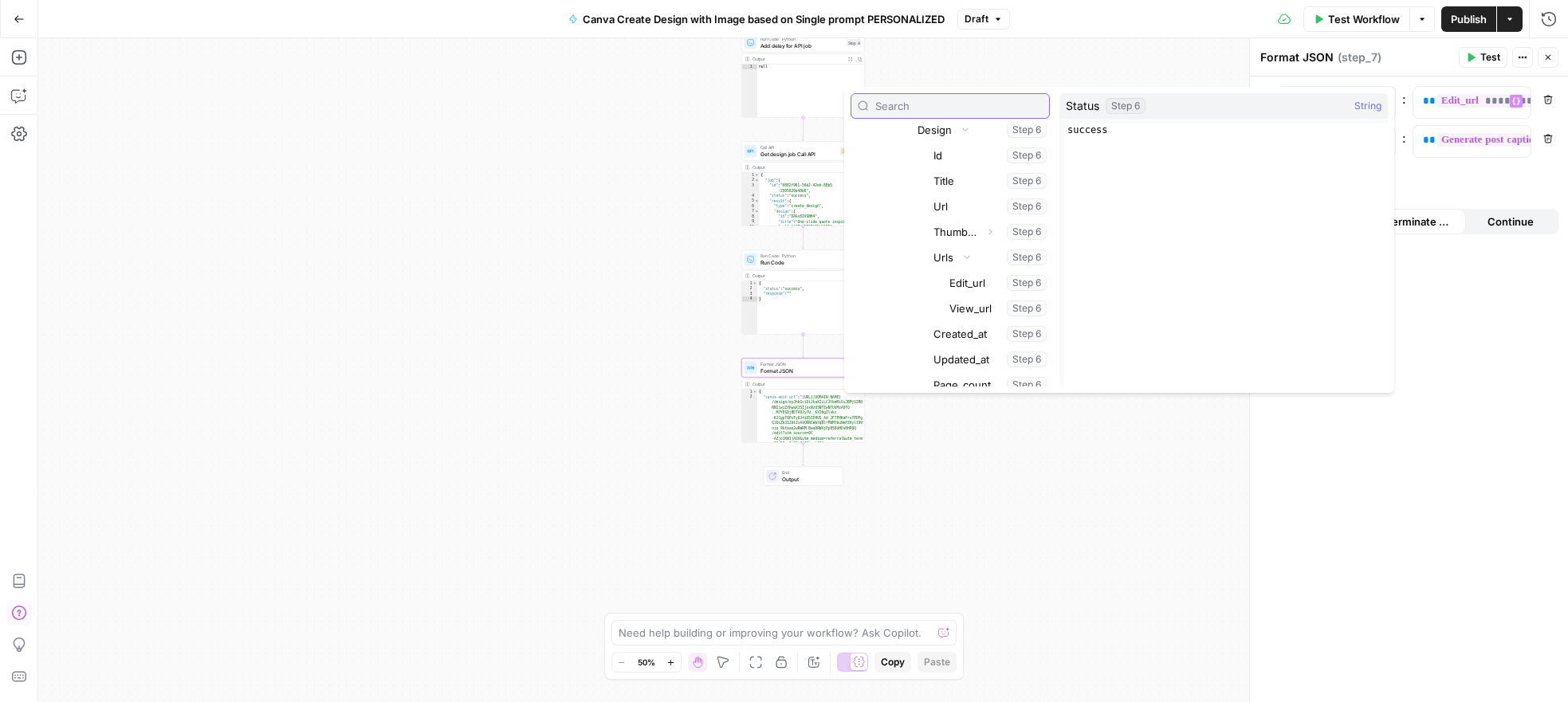
scroll to position [636, 0]
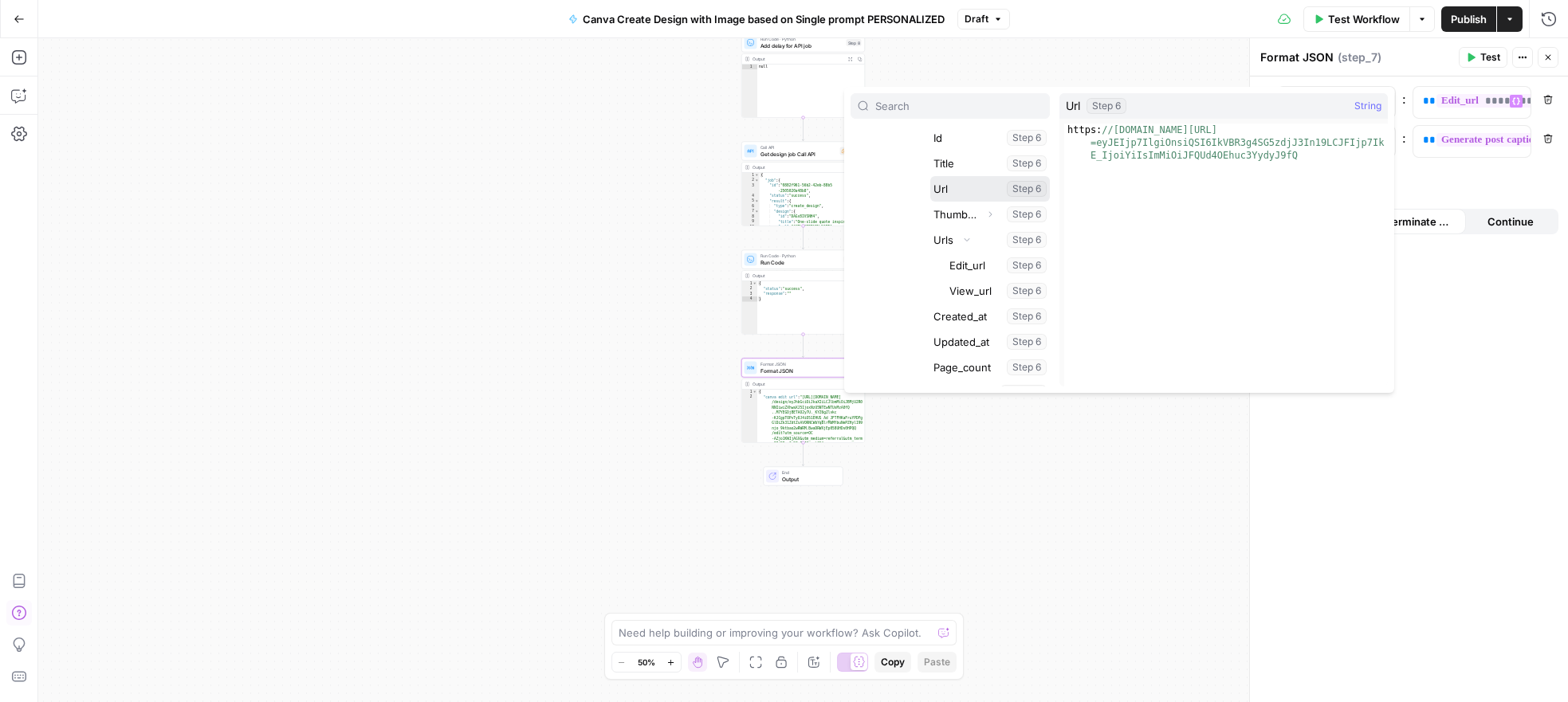
click at [945, 186] on button "Select variable Url" at bounding box center [989, 188] width 120 height 25
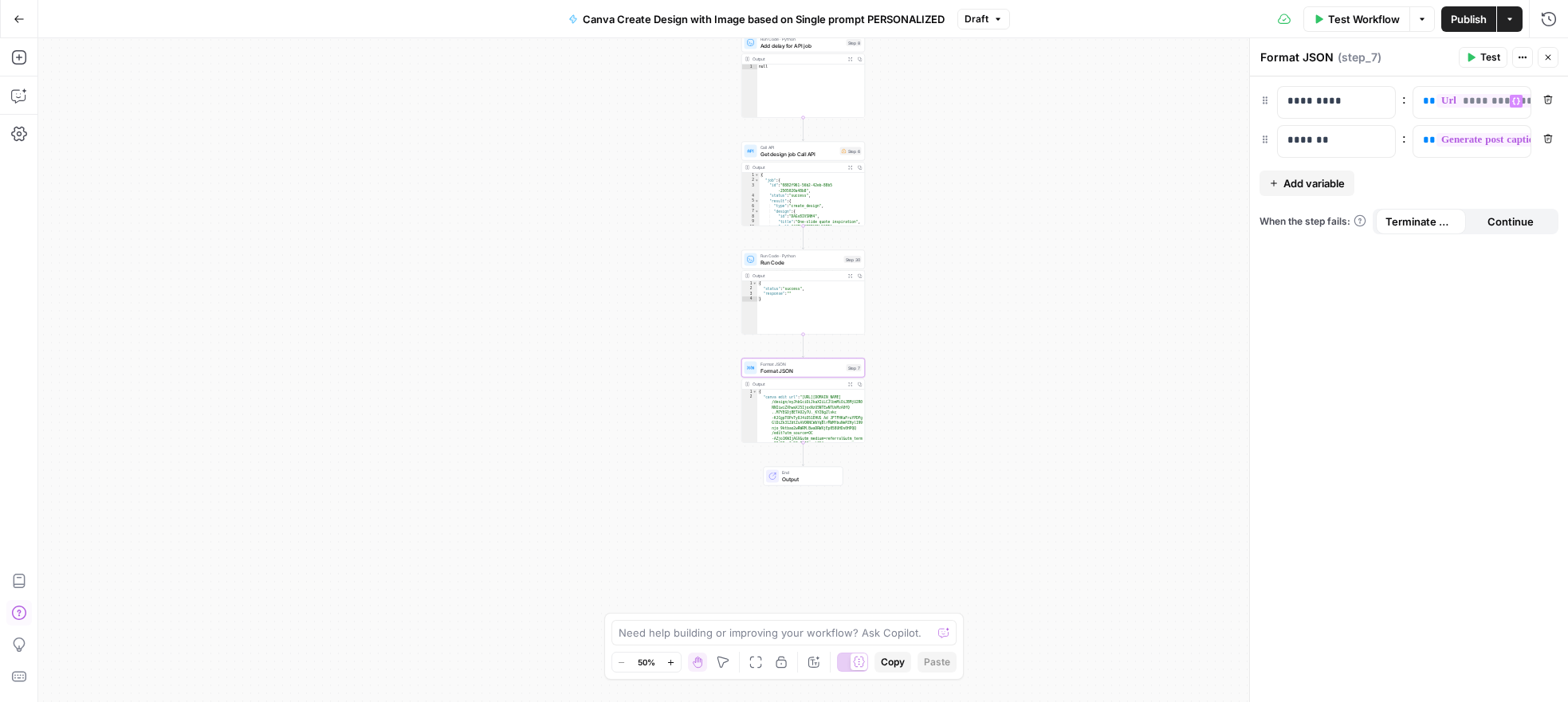
click at [1472, 23] on span "Publish" at bounding box center [1468, 19] width 36 height 16
